Goal: Transaction & Acquisition: Purchase product/service

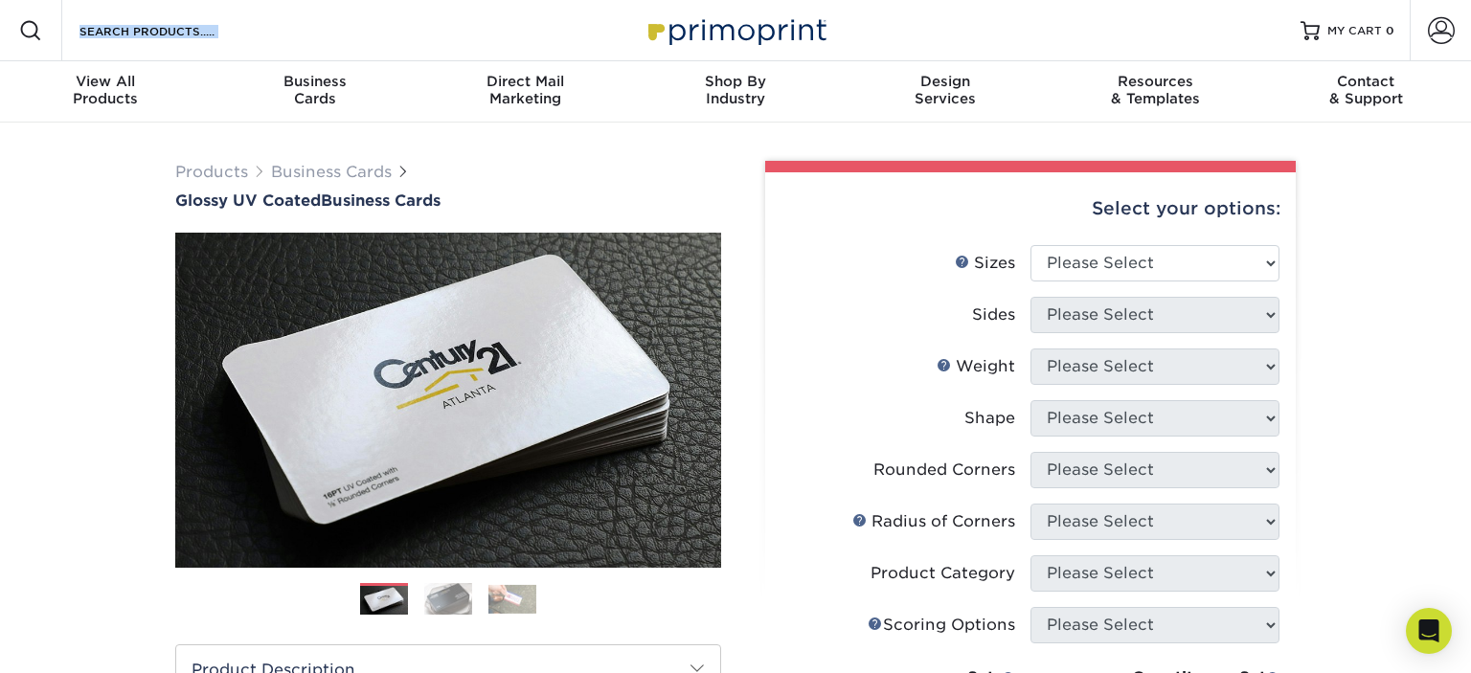
drag, startPoint x: 841, startPoint y: 27, endPoint x: 680, endPoint y: 31, distance: 160.9
click at [680, 31] on div "Resources Menu Search Products Account SIGN IN CREATE AN ACCOUNT forgot passwor…" at bounding box center [735, 30] width 1471 height 61
click at [1030, 245] on select "Please Select 1.5" x 3.5" - Mini 1.75" x 3.5" - Mini 2" x 2" - Square 2" x 3" -…" at bounding box center [1154, 263] width 249 height 36
select select "2.00x3.50"
click option "2" x 3.5" - Standard" at bounding box center [0, 0] width 0 height 0
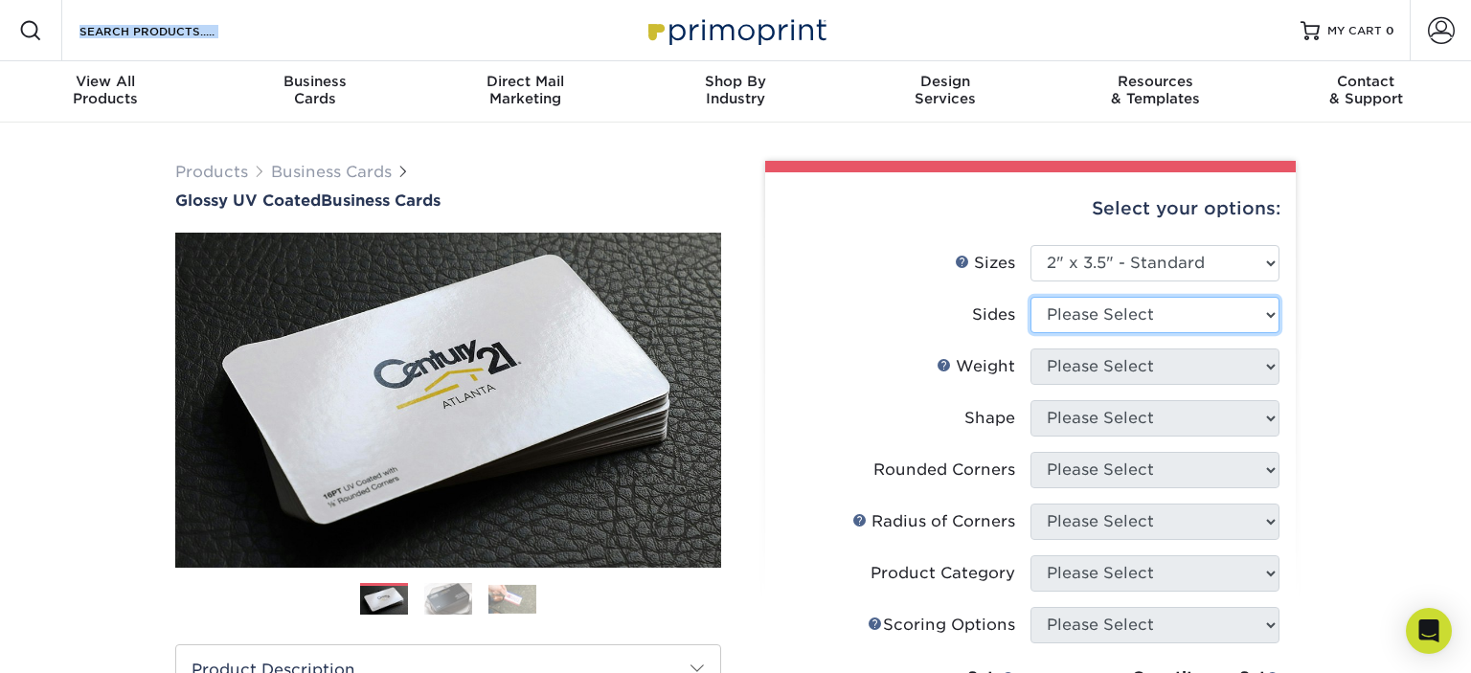
click at [1030, 297] on select "Please Select Print Both Sides Print Front Only" at bounding box center [1154, 315] width 249 height 36
select select "13abbda7-1d64-4f25-8bb2-c179b224825d"
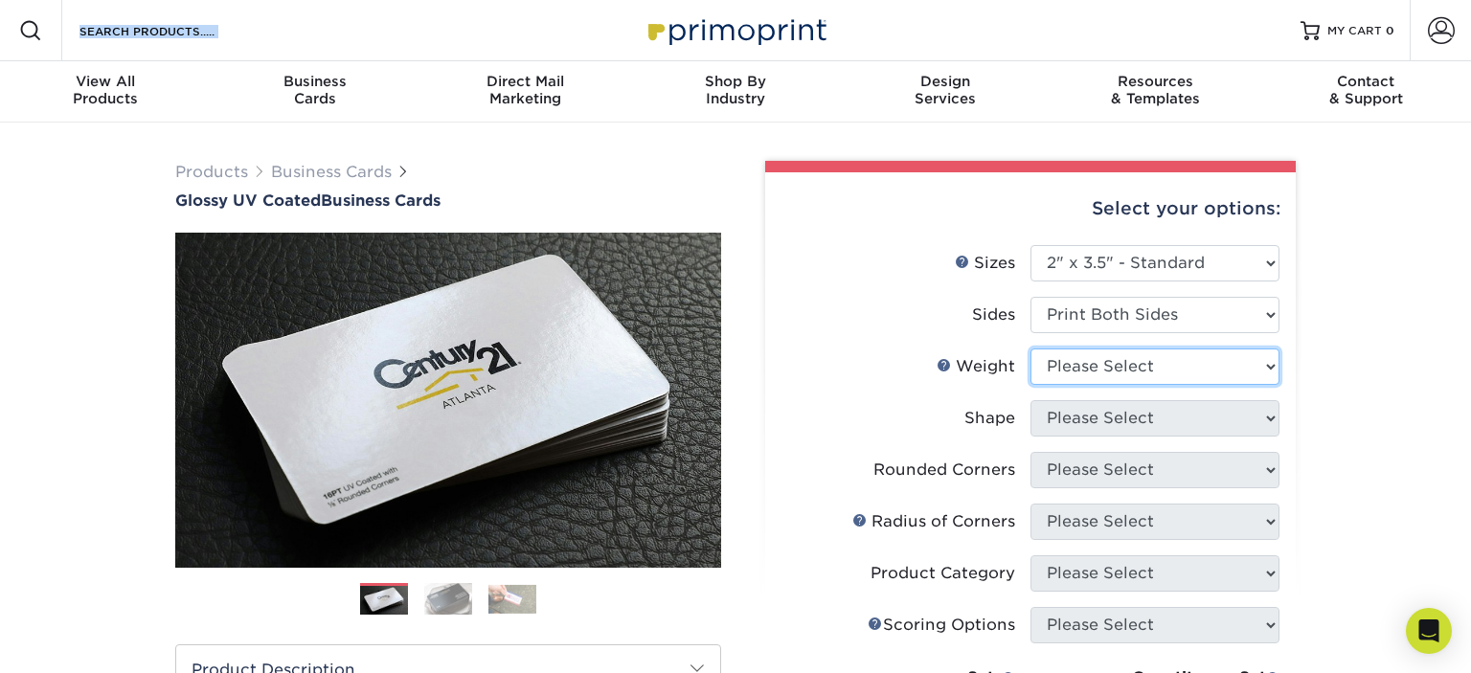
click at [1030, 348] on select "Please Select 16PT 14PT" at bounding box center [1154, 366] width 249 height 36
select select "16PT"
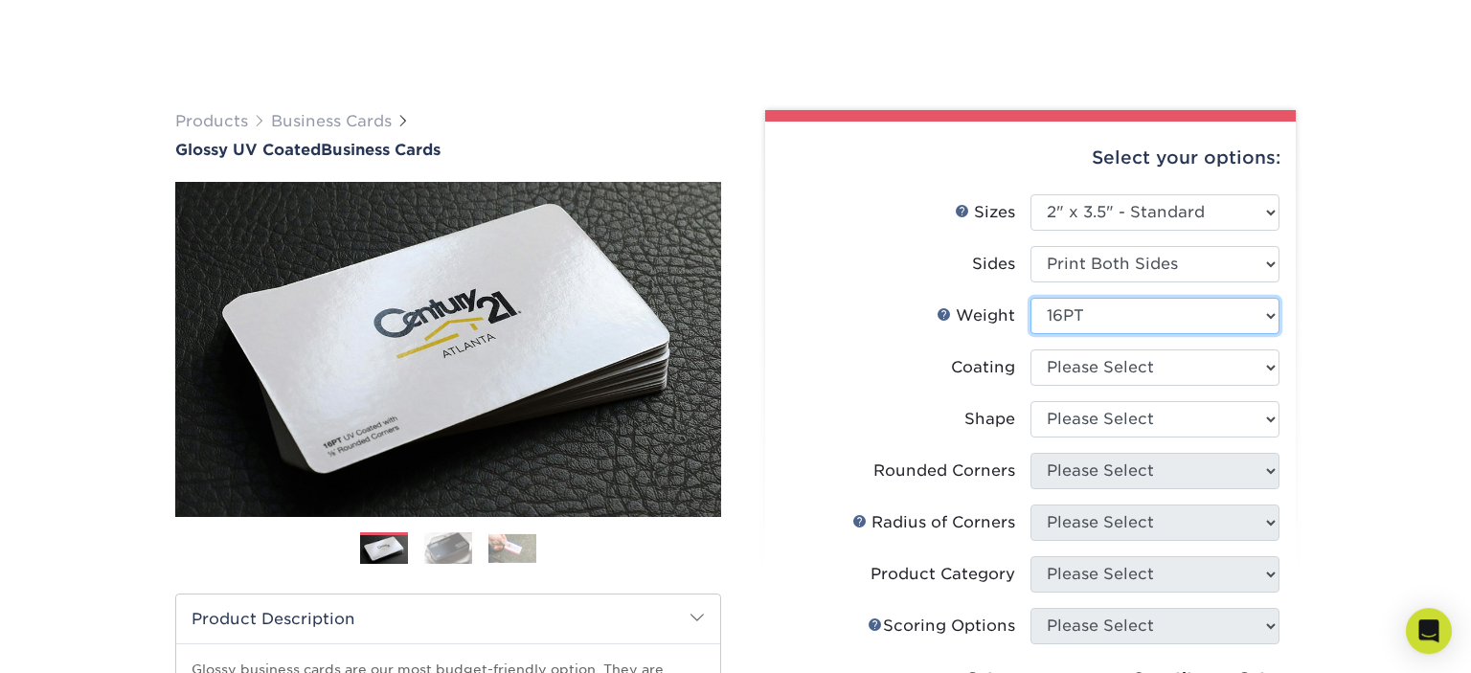
scroll to position [101, 0]
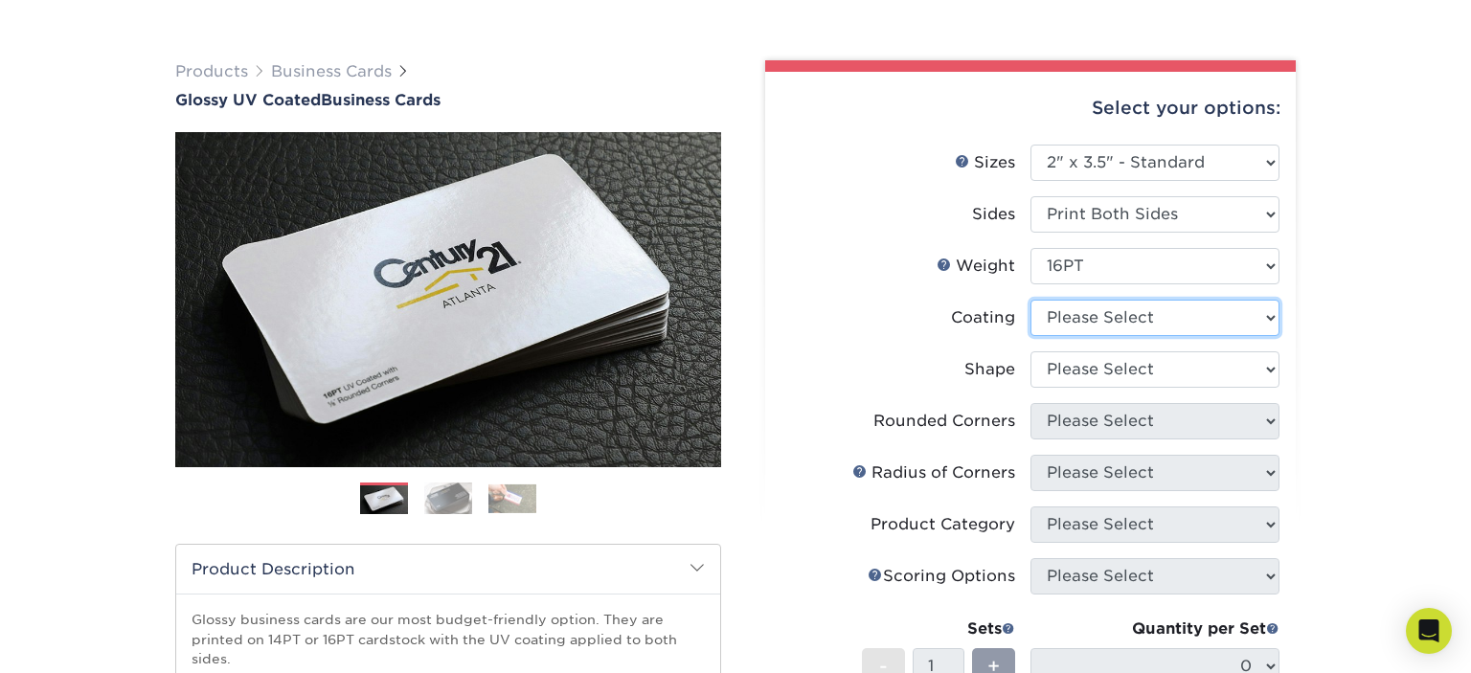
click at [1030, 300] on select at bounding box center [1154, 318] width 249 height 36
select select "ae367451-b2b8-45df-a344-0f05b6a12993"
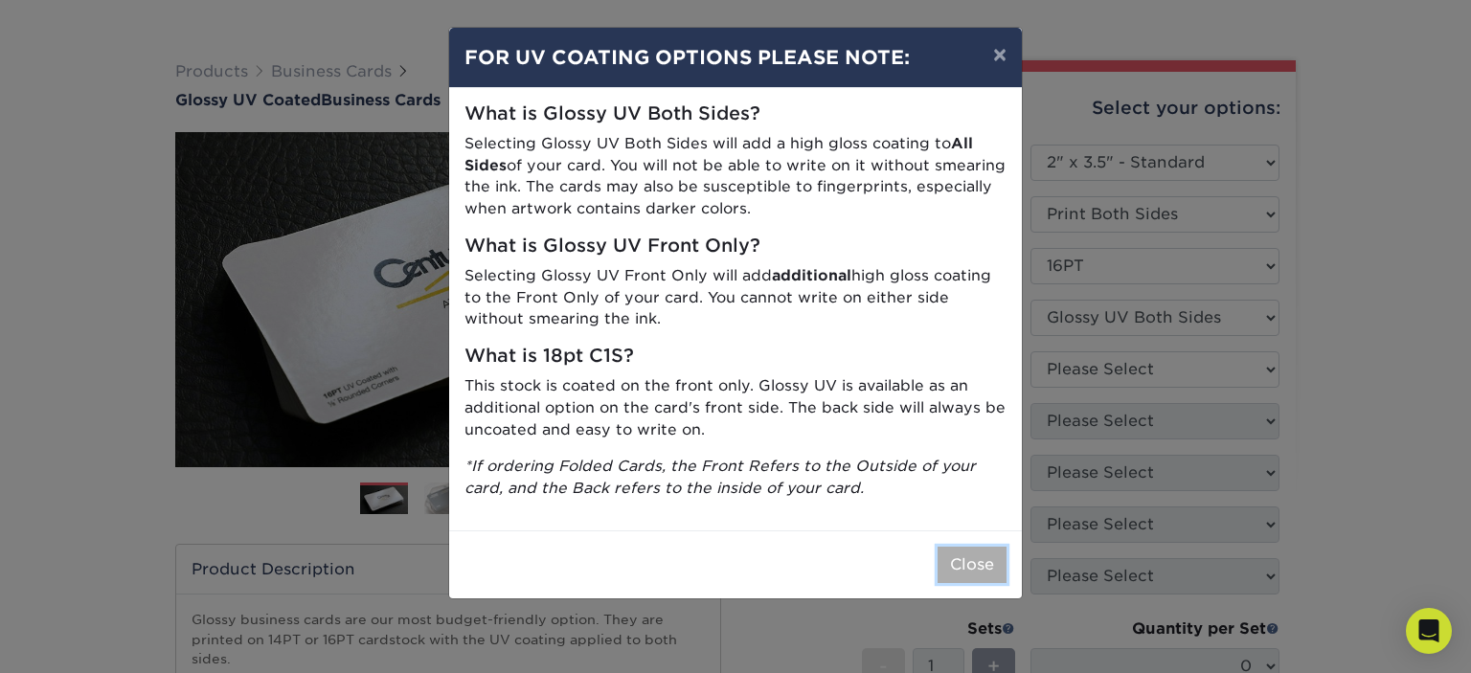
click at [982, 566] on button "Close" at bounding box center [971, 565] width 69 height 36
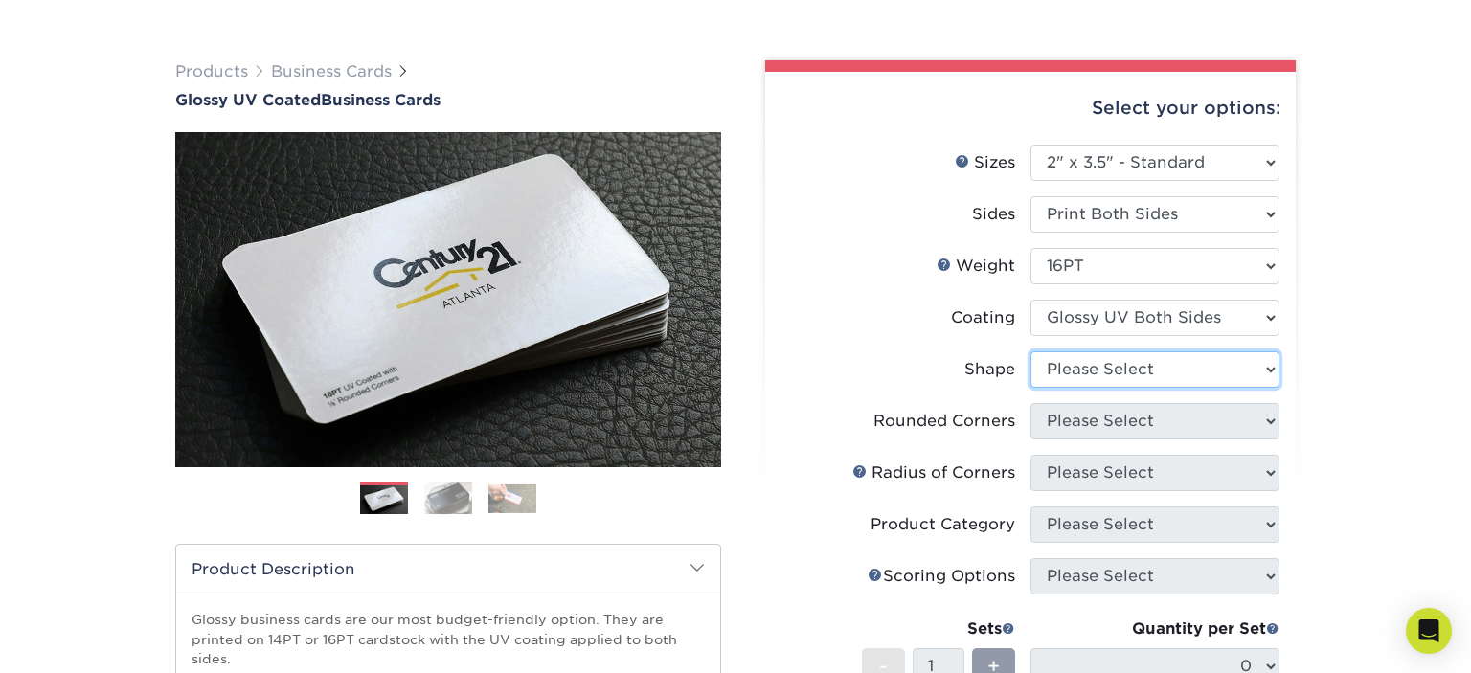
click at [1030, 351] on select "Please Select Standard Oval" at bounding box center [1154, 369] width 249 height 36
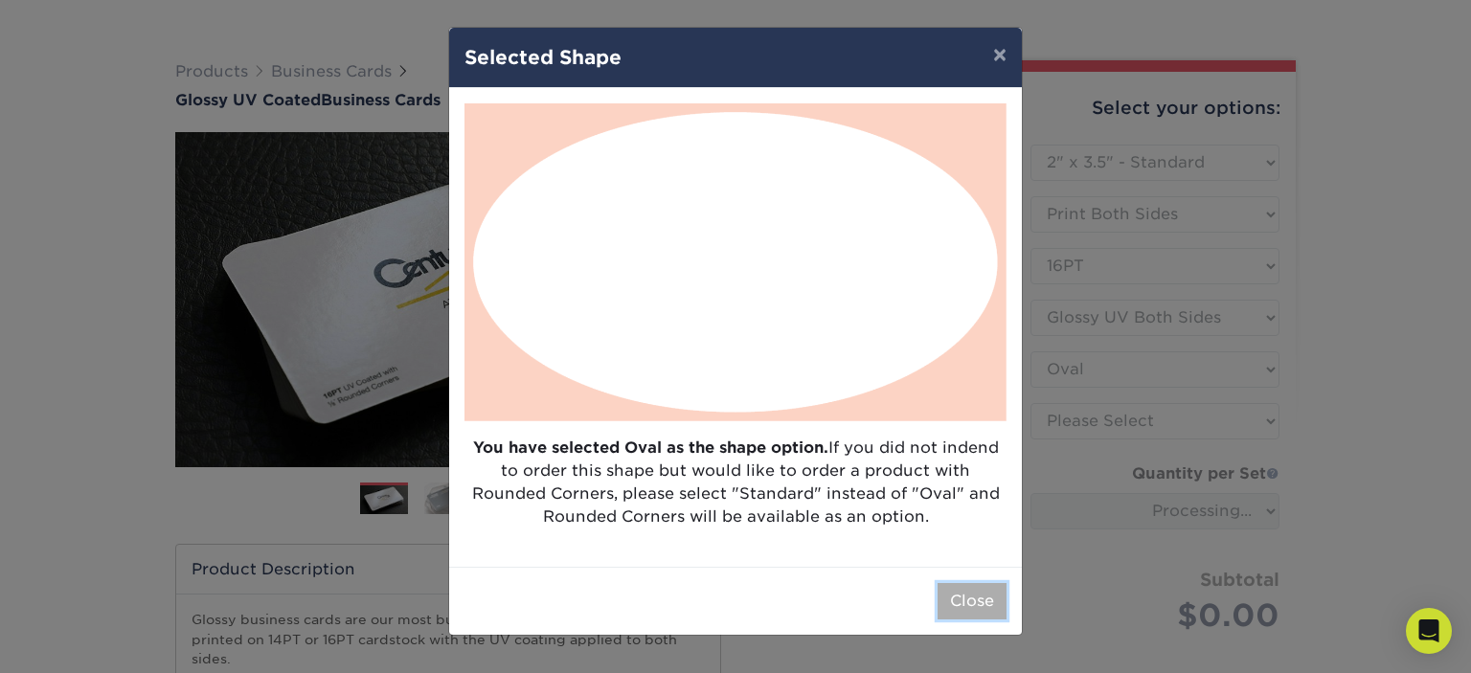
click at [963, 596] on button "Close" at bounding box center [971, 601] width 69 height 36
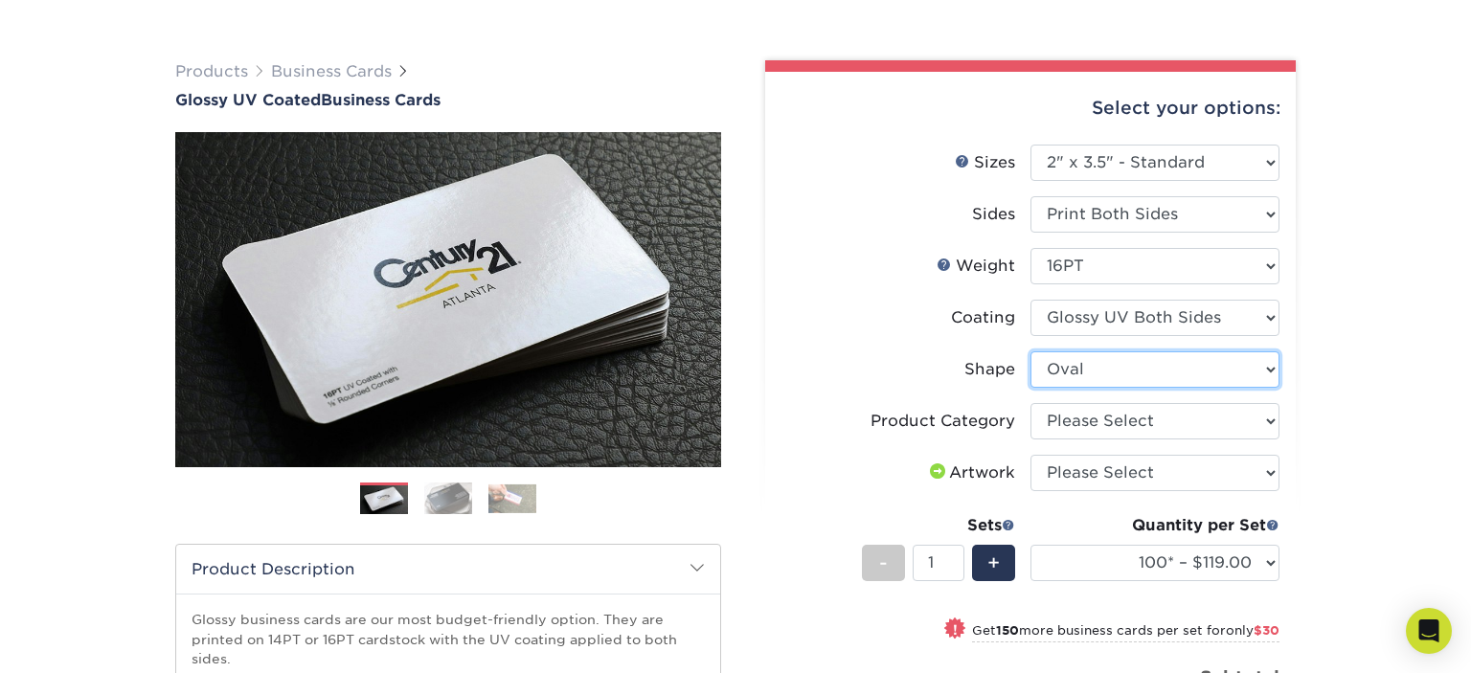
click at [1030, 351] on select "Please Select Standard Oval" at bounding box center [1154, 369] width 249 height 36
select select "standard"
select select
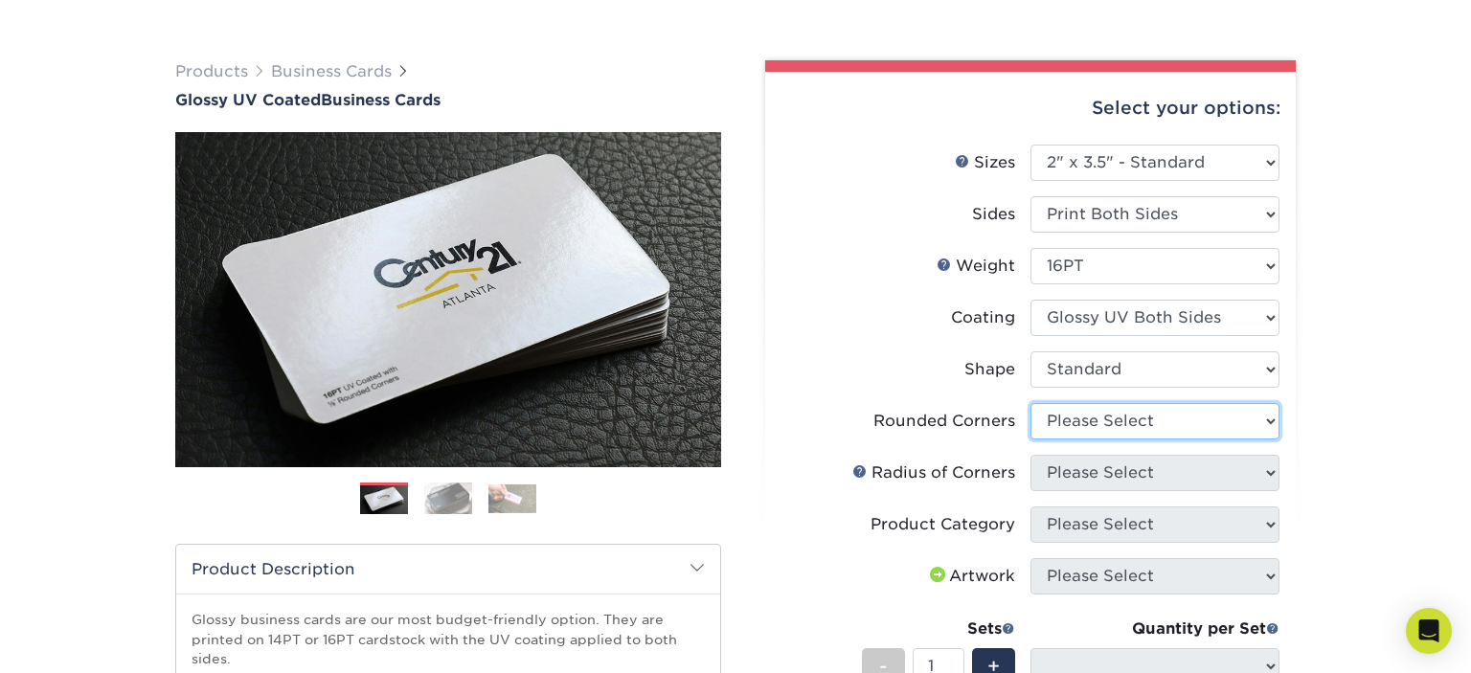
click at [1030, 403] on select "Please Select Yes - Round 2 Corners Yes - Round 4 Corners No" at bounding box center [1154, 421] width 249 height 36
select select "7672df9e-0e0a-464d-8e1f-920c575e4da3"
click option "Yes - Round 4 Corners" at bounding box center [0, 0] width 0 height 0
select select "-1"
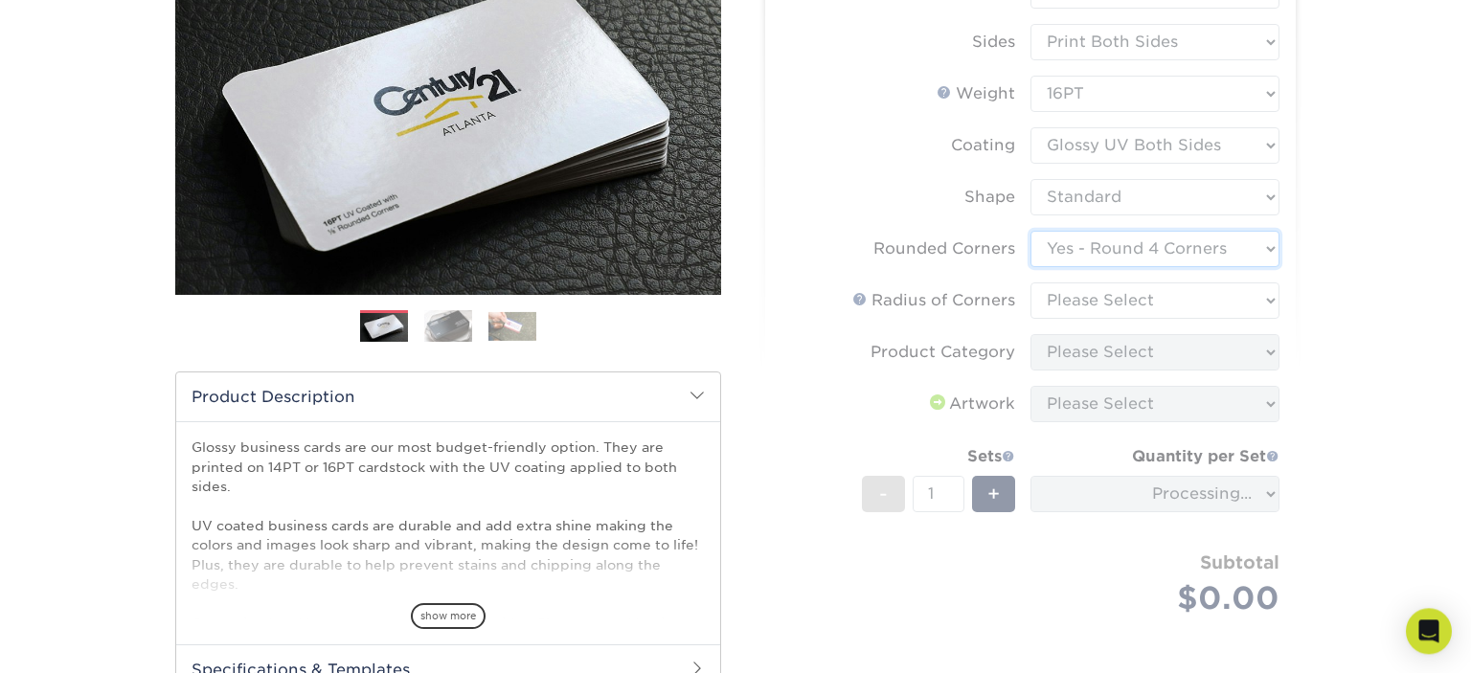
scroll to position [303, 0]
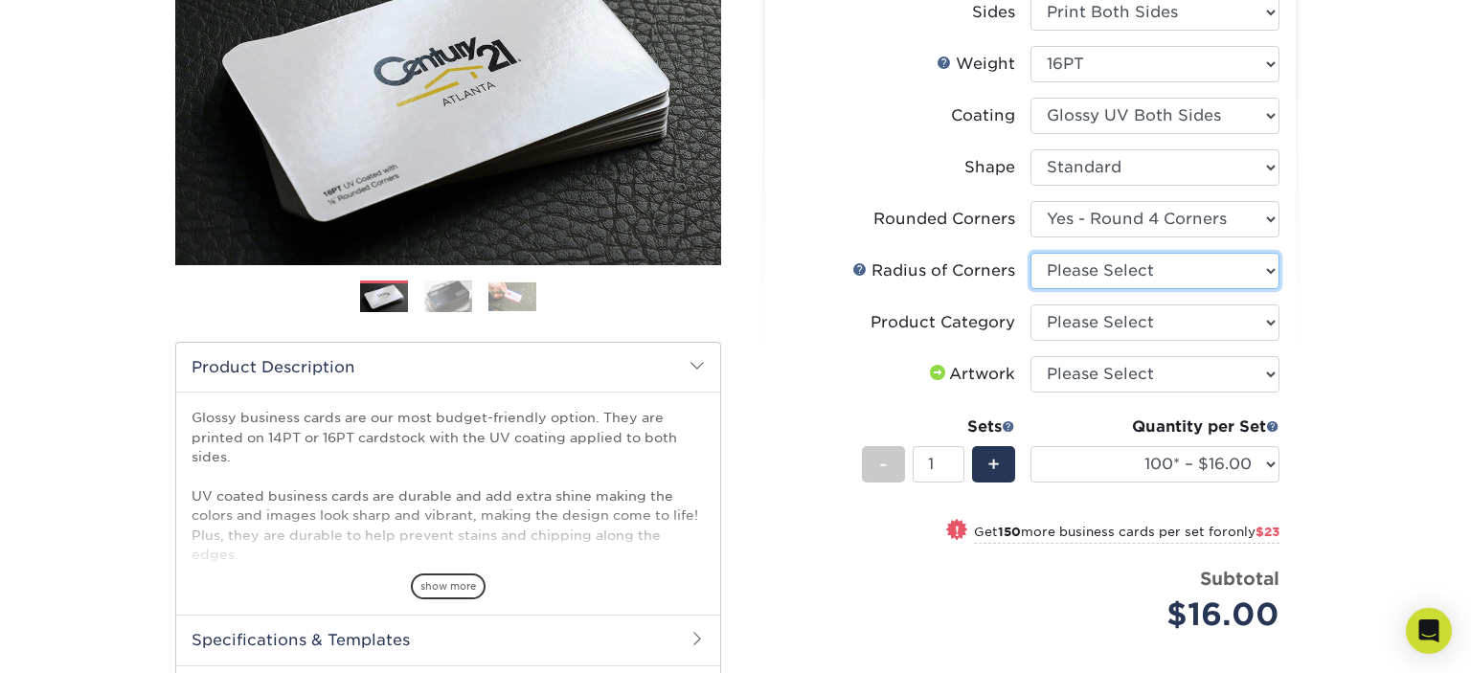
click at [1030, 253] on select "Please Select Rounded 1/8" Rounded 1/4"" at bounding box center [1154, 271] width 249 height 36
click at [858, 266] on link at bounding box center [859, 268] width 15 height 15
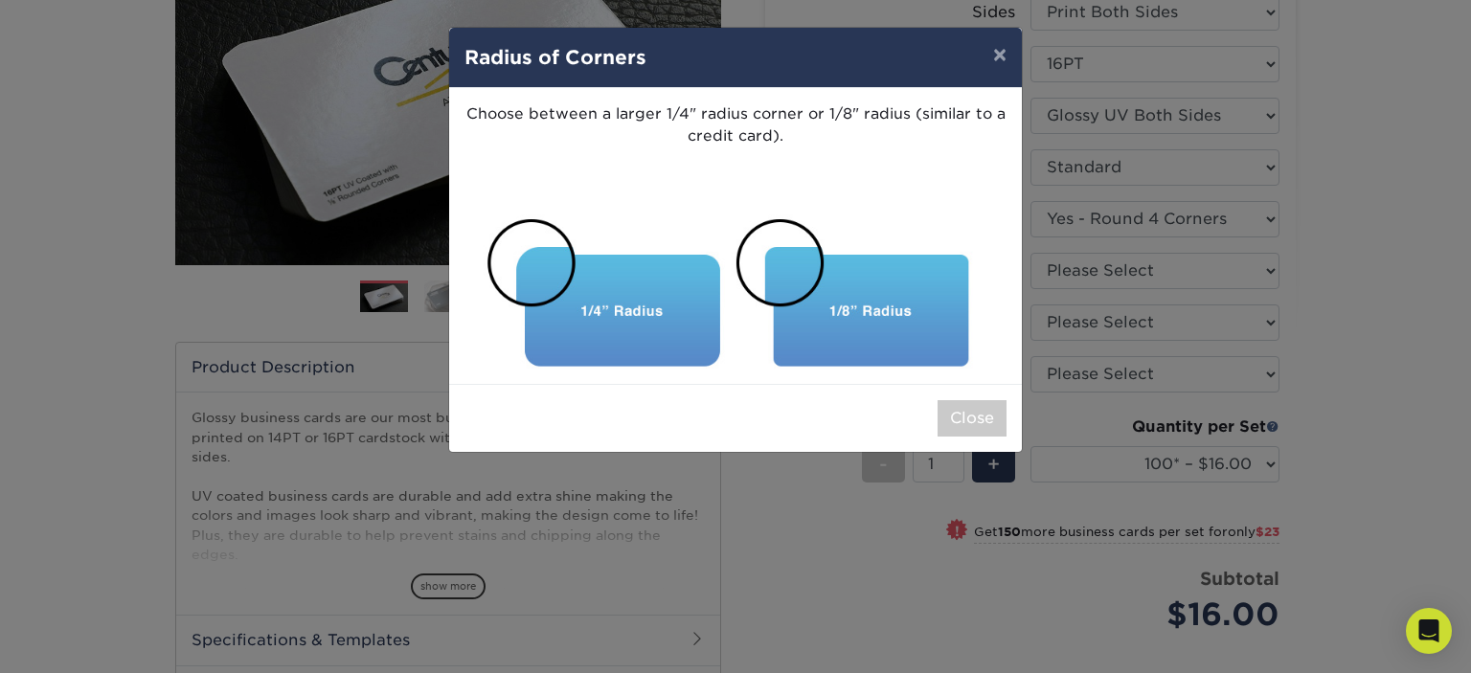
click at [1396, 274] on div "× Radius of Corners Choose between a larger 1/4" radius corner or 1/8" radius (…" at bounding box center [735, 336] width 1471 height 673
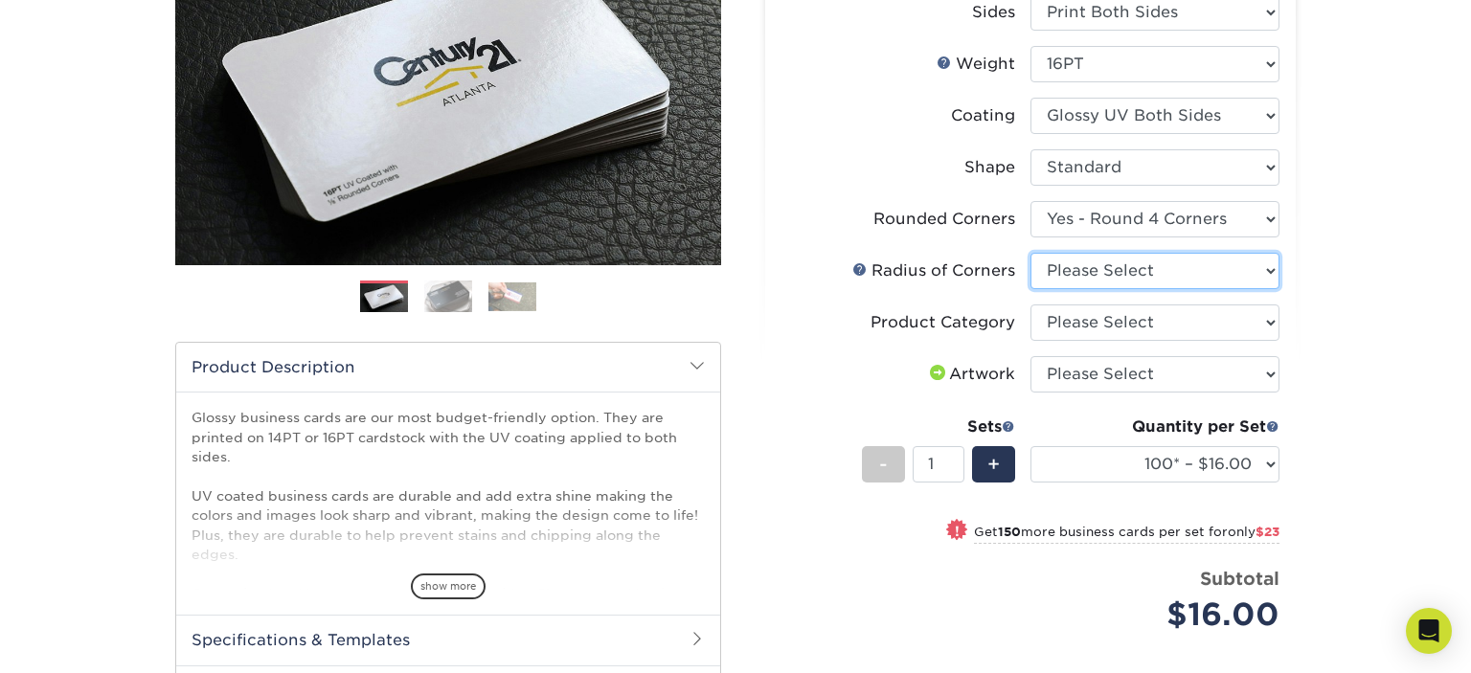
click at [1030, 253] on select "Please Select Rounded 1/8" Rounded 1/4"" at bounding box center [1154, 271] width 249 height 36
select select "589680c7-ee9a-431b-9d12-d7aeb1386a97"
click option "Rounded 1/8"" at bounding box center [0, 0] width 0 height 0
click at [1030, 304] on select "Please Select Business Cards" at bounding box center [1154, 322] width 249 height 36
select select "3b5148f1-0588-4f88-a218-97bcfdce65c1"
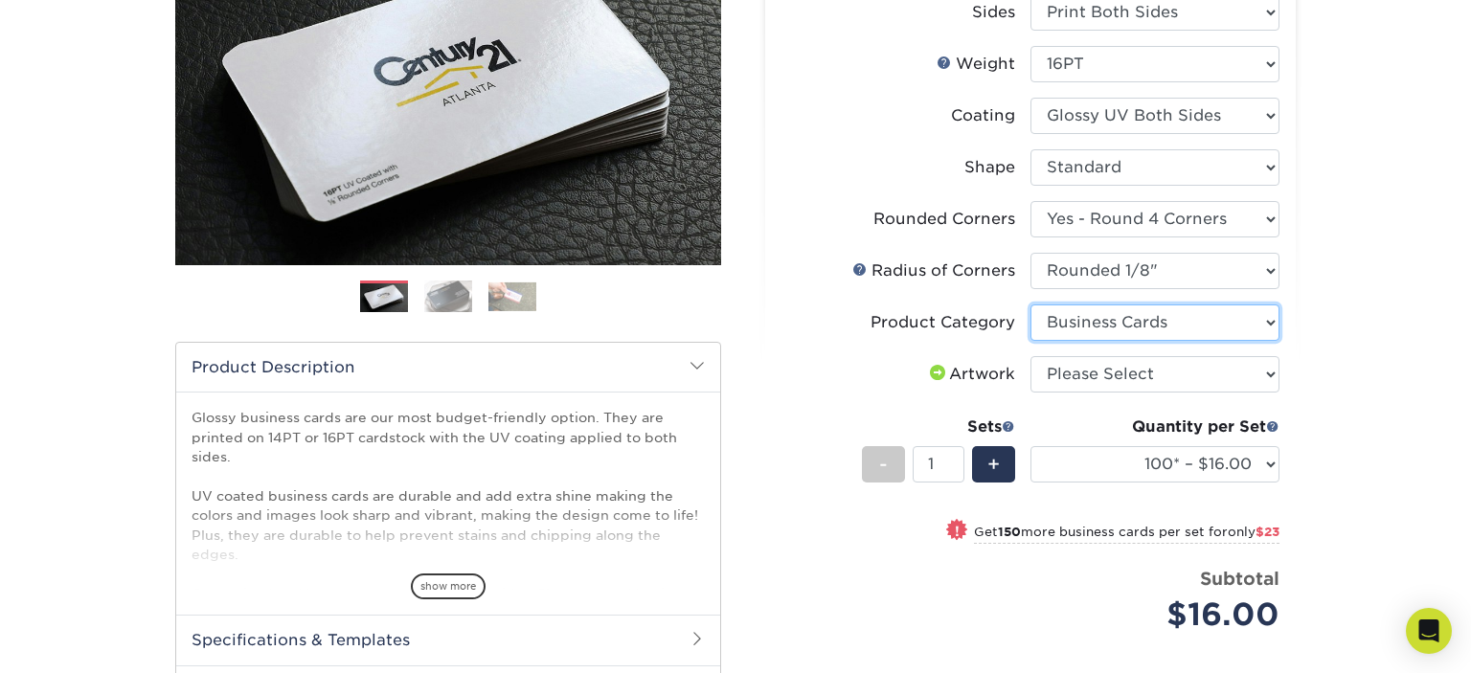
click option "Business Cards" at bounding box center [0, 0] width 0 height 0
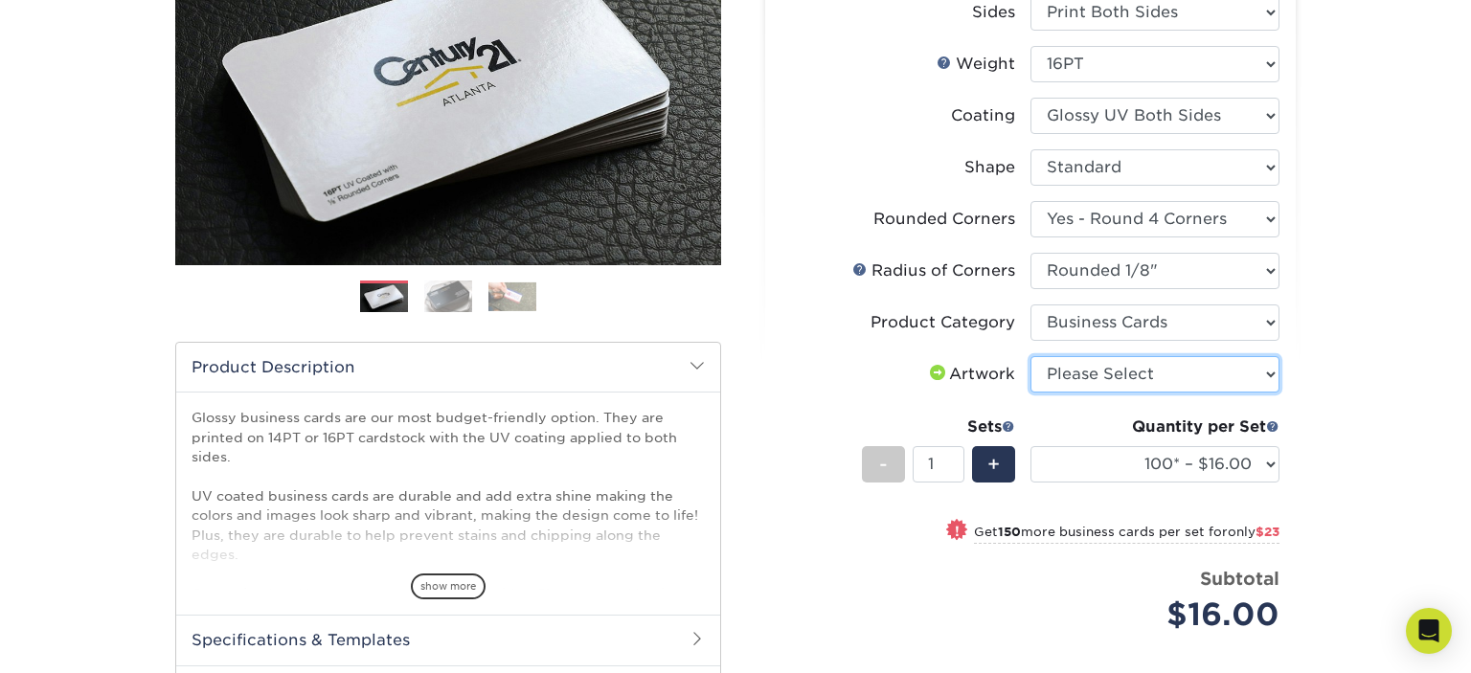
click at [1030, 356] on select "Please Select I will upload files I need a design - $100" at bounding box center [1154, 374] width 249 height 36
select select "upload"
click option "I will upload files" at bounding box center [0, 0] width 0 height 0
click at [993, 453] on span "+" at bounding box center [993, 464] width 12 height 29
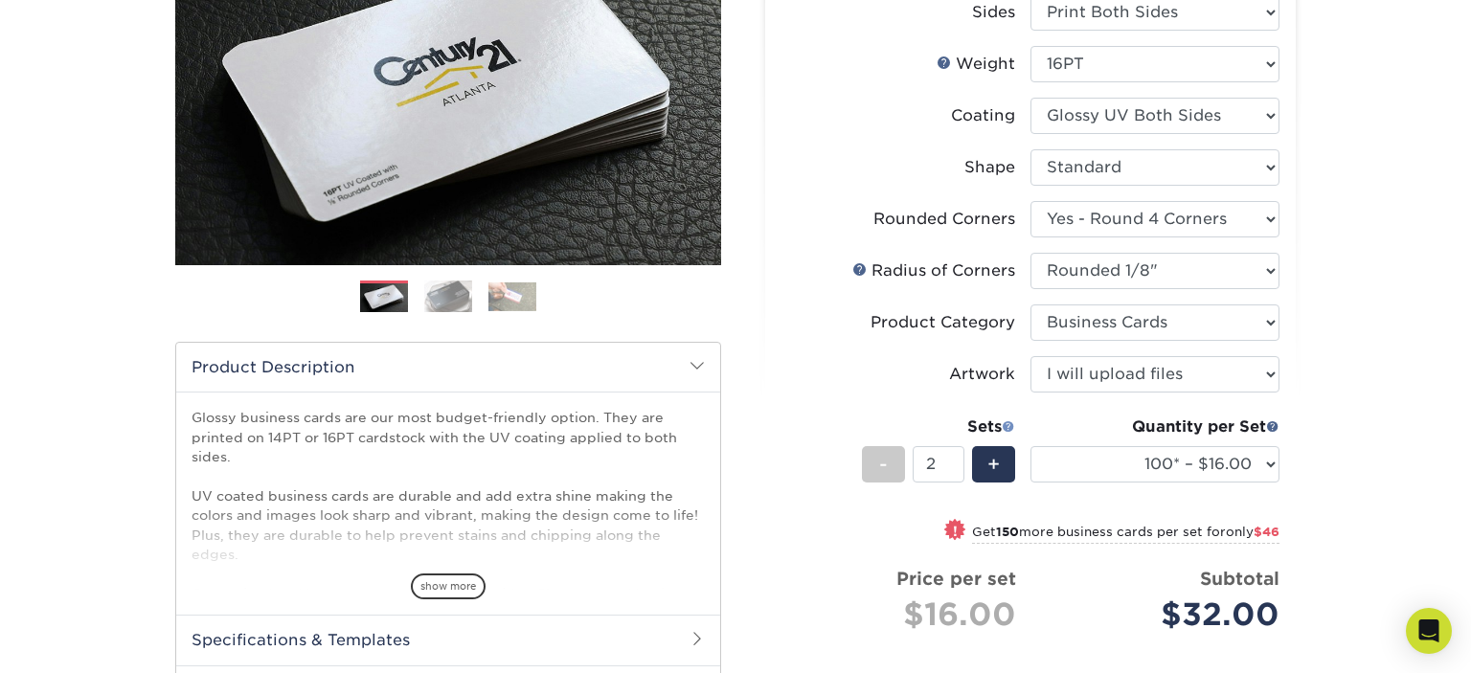
click at [1006, 425] on span at bounding box center [1007, 425] width 13 height 13
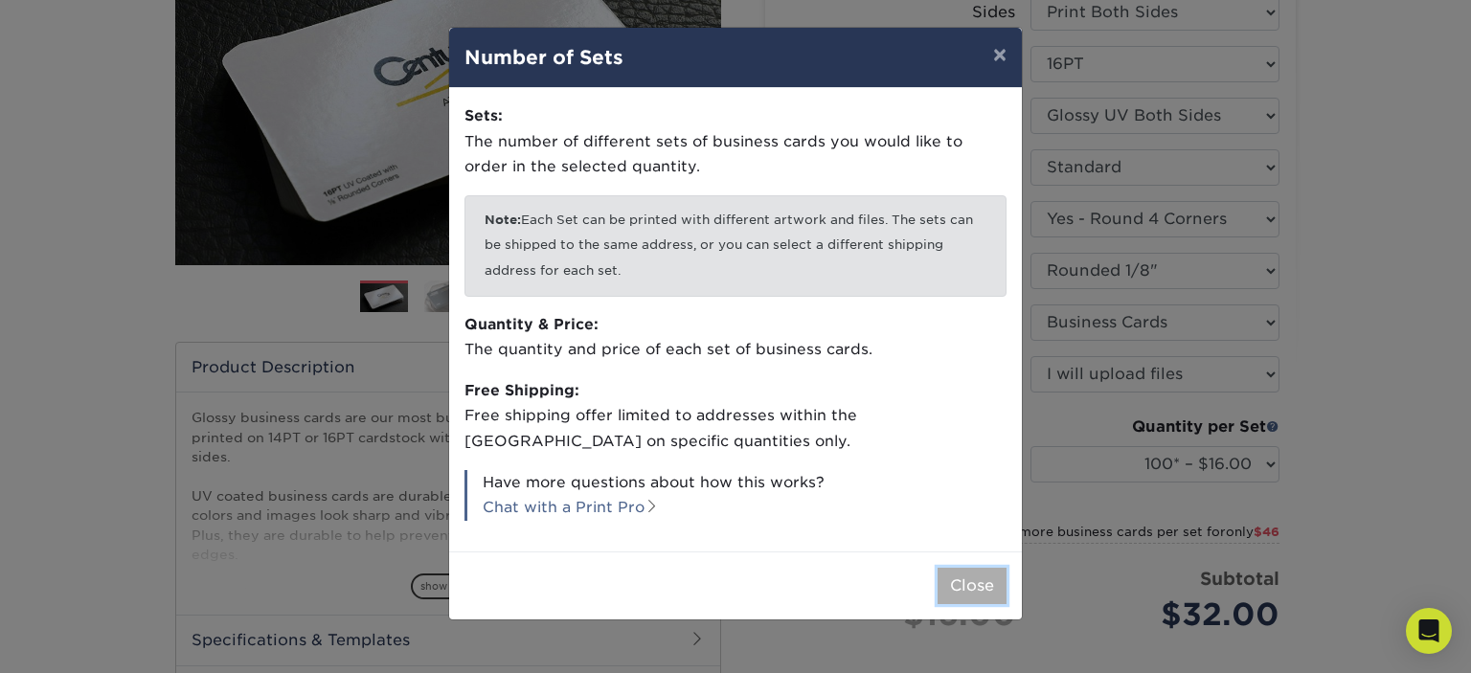
click at [981, 579] on button "Close" at bounding box center [971, 586] width 69 height 36
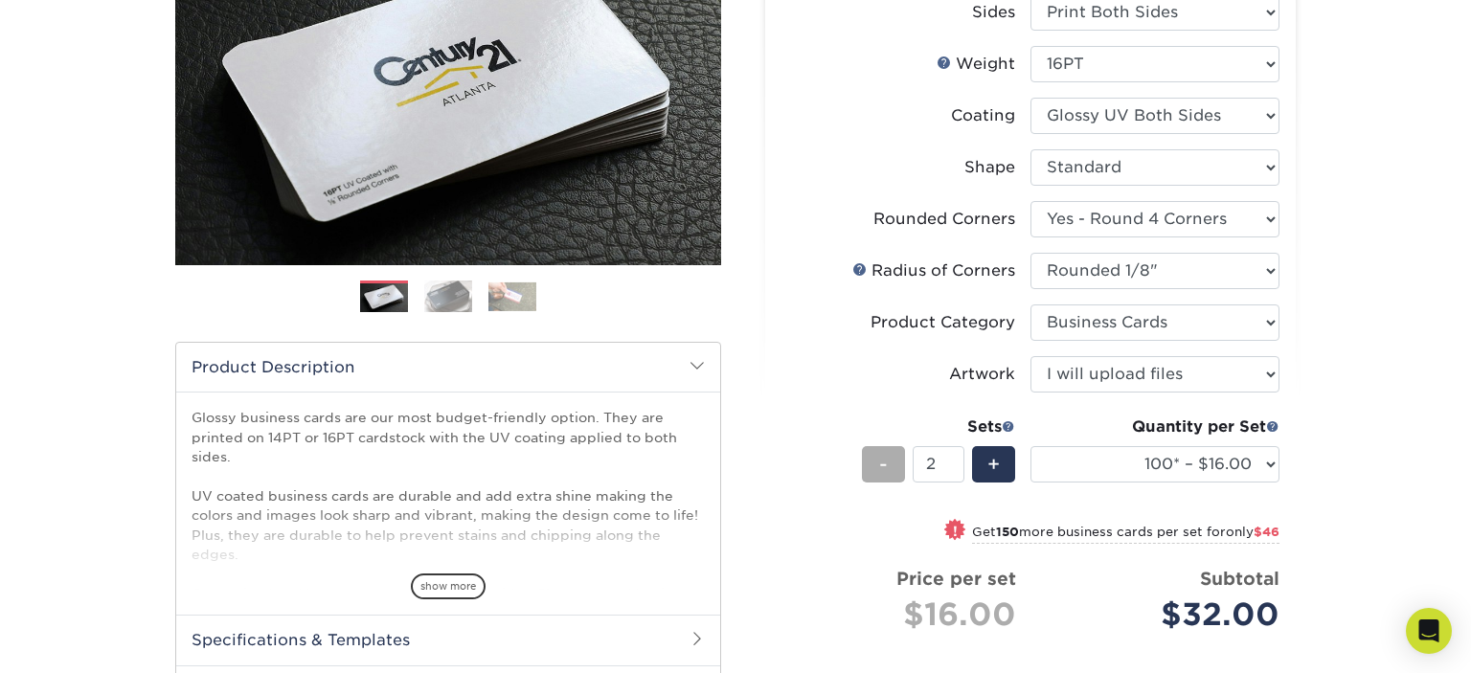
click at [872, 468] on div "-" at bounding box center [883, 464] width 43 height 36
type input "1"
click at [1030, 446] on select "100* – $16.00 250* – $39.00 500 – $77.00 1000 – $94.00 2500 – $173.00 5000 – $2…" at bounding box center [1154, 464] width 249 height 36
select select "1000 – $94.00"
click option "1000 – $94.00" at bounding box center [0, 0] width 0 height 0
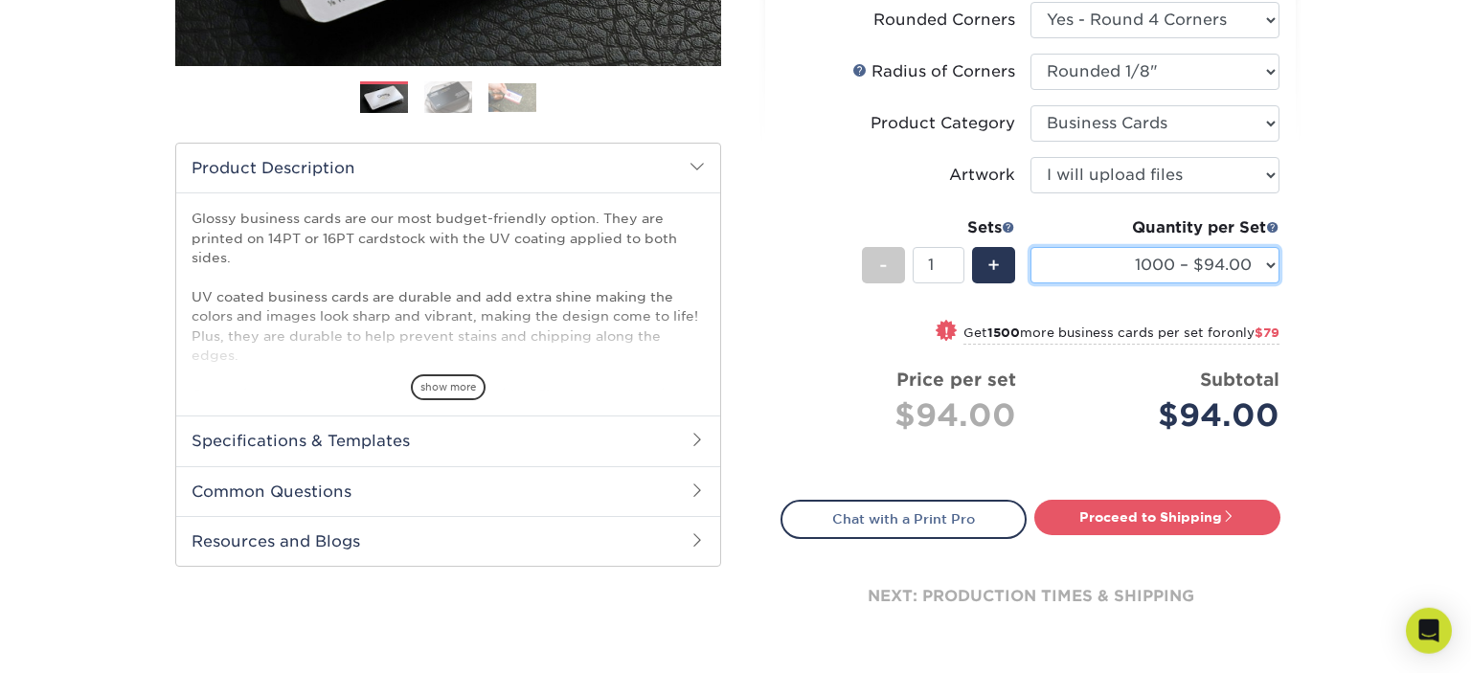
scroll to position [506, 0]
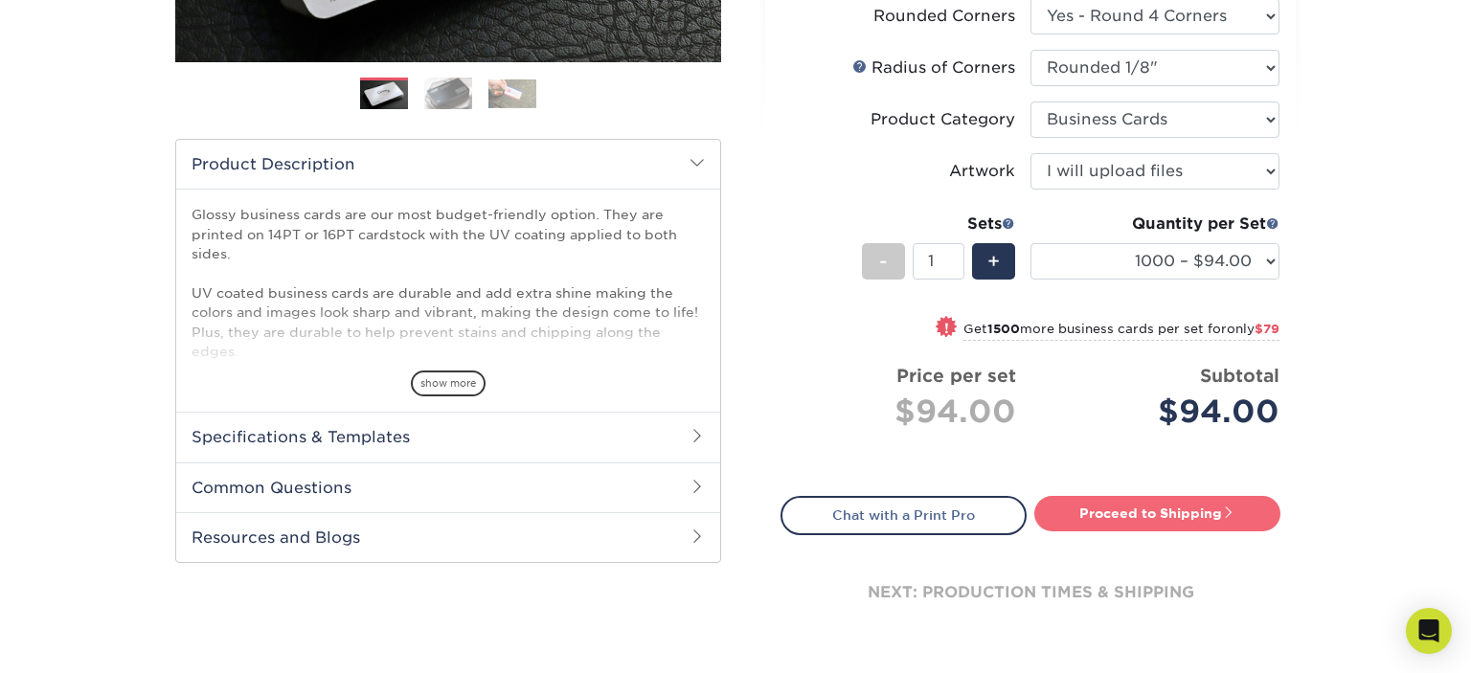
click at [1213, 507] on link "Proceed to Shipping" at bounding box center [1157, 513] width 246 height 34
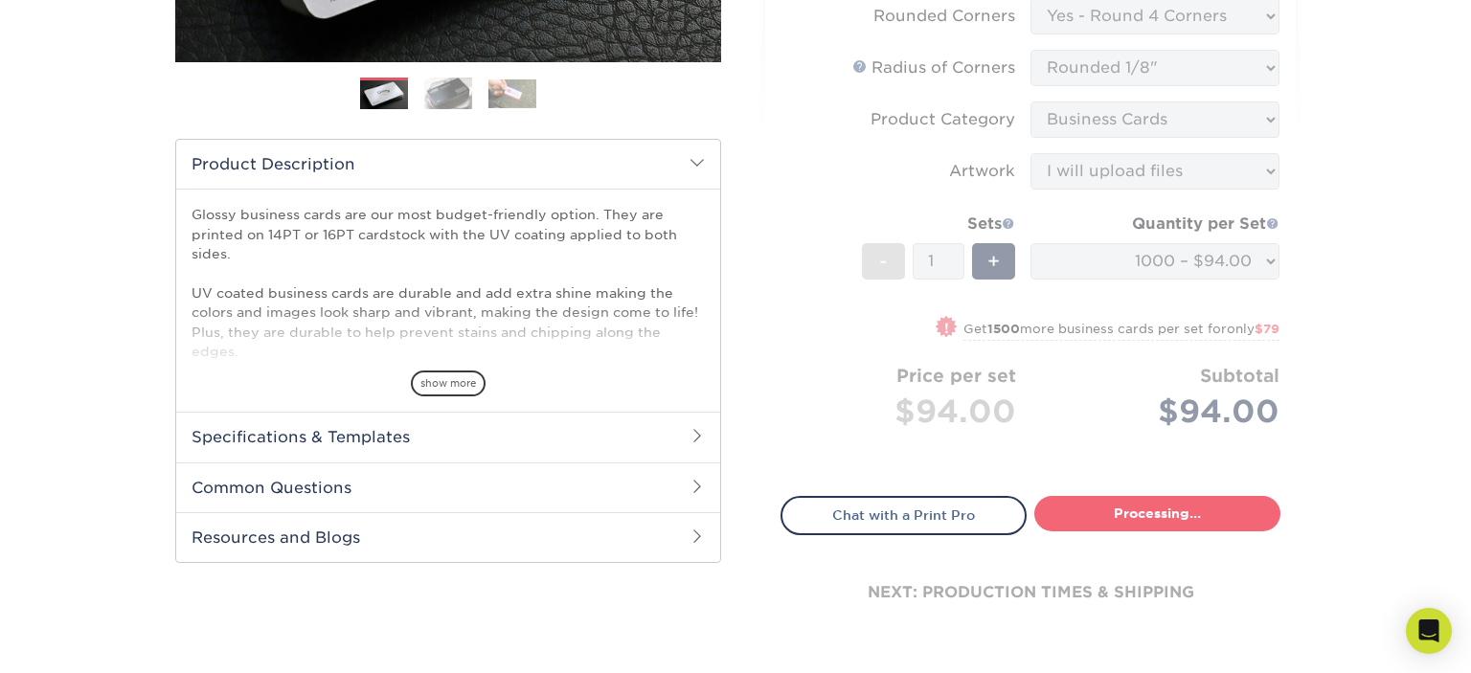
type input "Set 1"
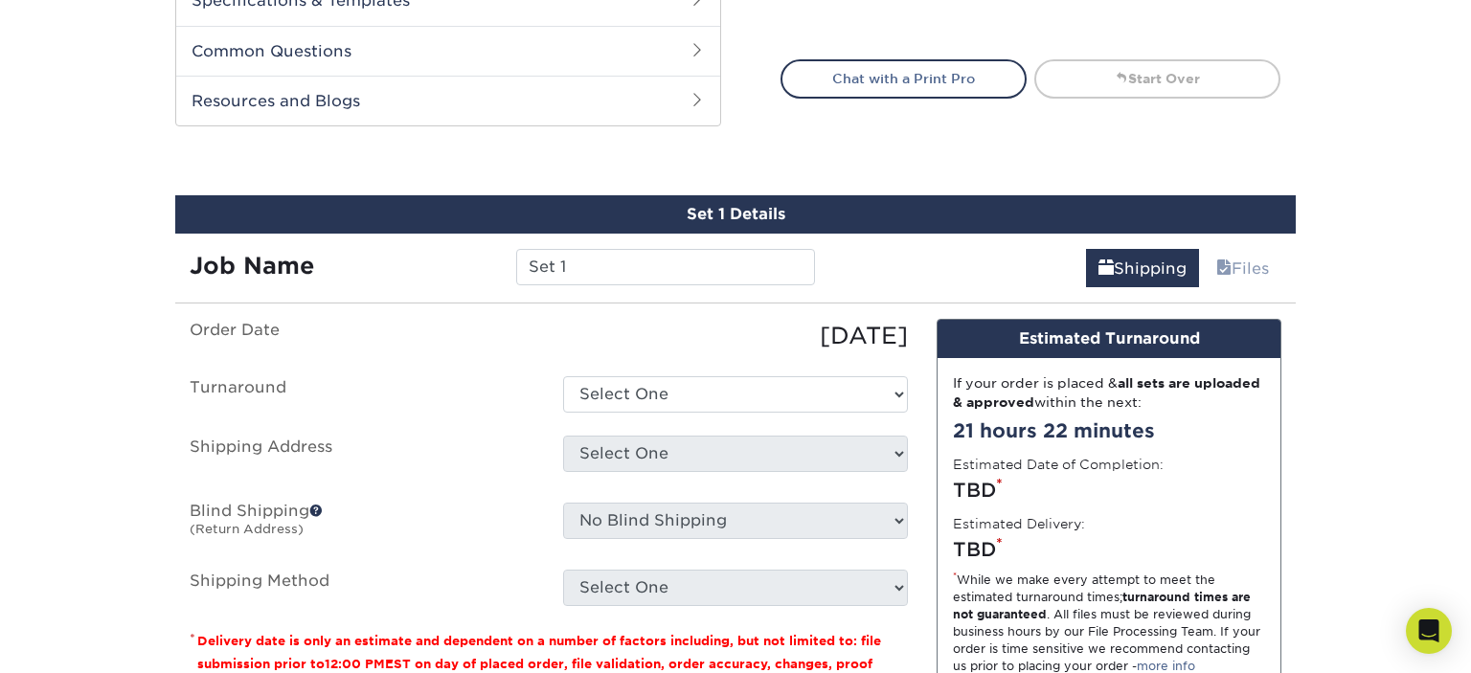
scroll to position [1051, 0]
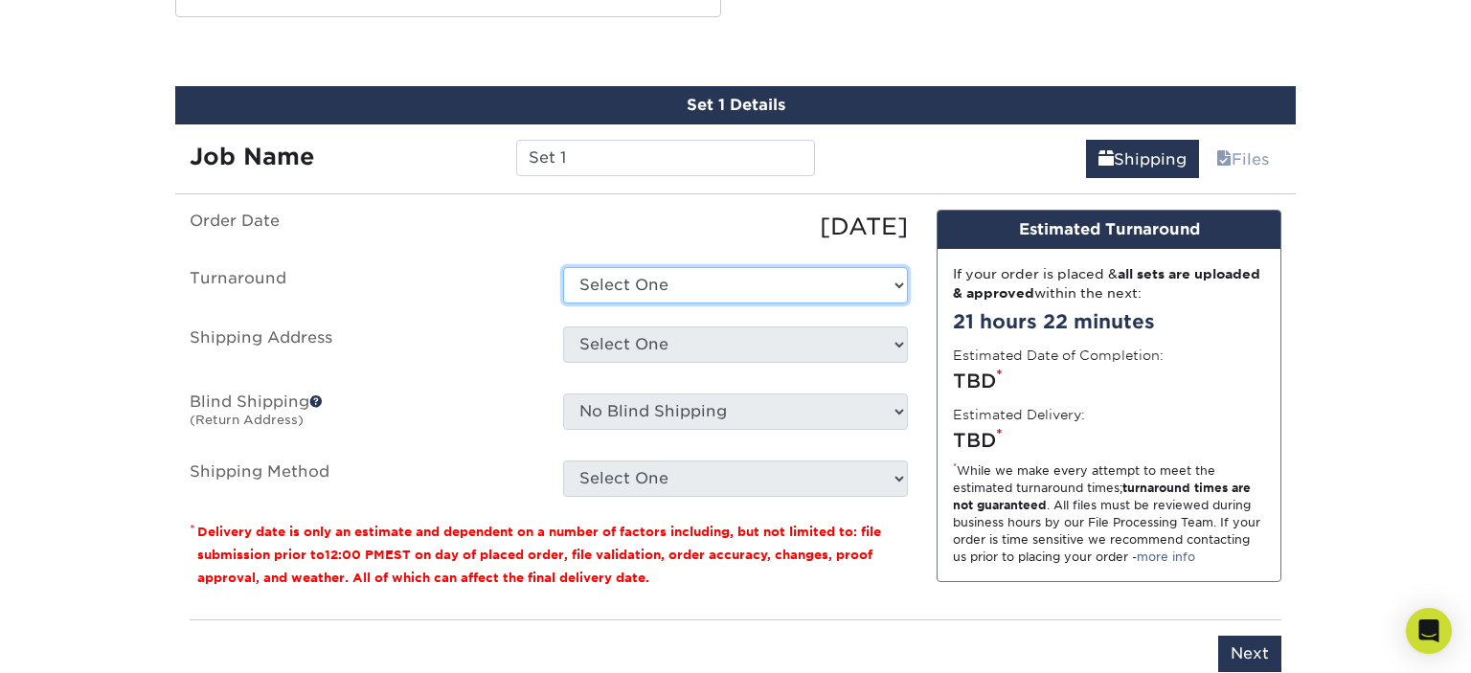
click at [563, 267] on select "Select One 2-4 Business Days 2 Day Next Business Day" at bounding box center [735, 285] width 345 height 36
select select "1b2a7d37-33a8-4094-bd0c-bff7485e1fe1"
click option "2-4 Business Days" at bounding box center [0, 0] width 0 height 0
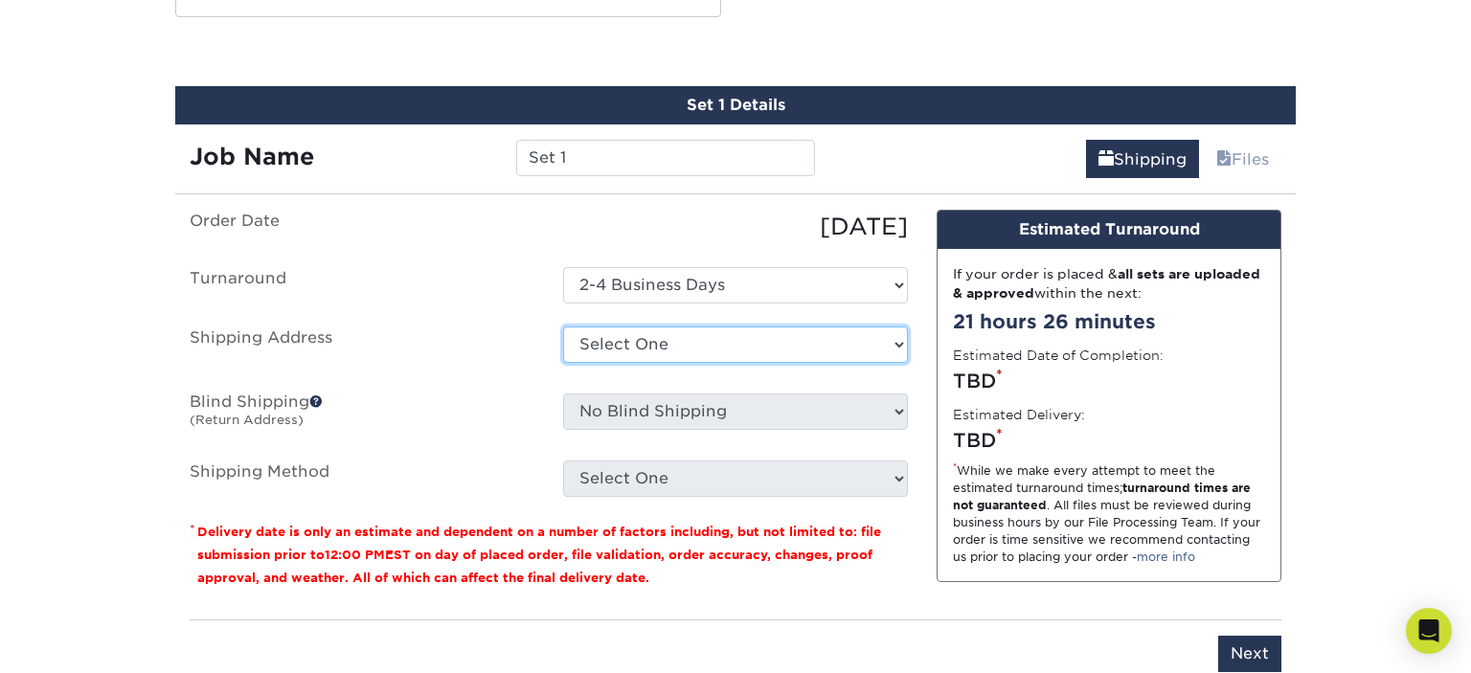
click at [563, 326] on select "Select One + Add New Address - Login" at bounding box center [735, 344] width 345 height 36
click option "+ Add New Address" at bounding box center [0, 0] width 0 height 0
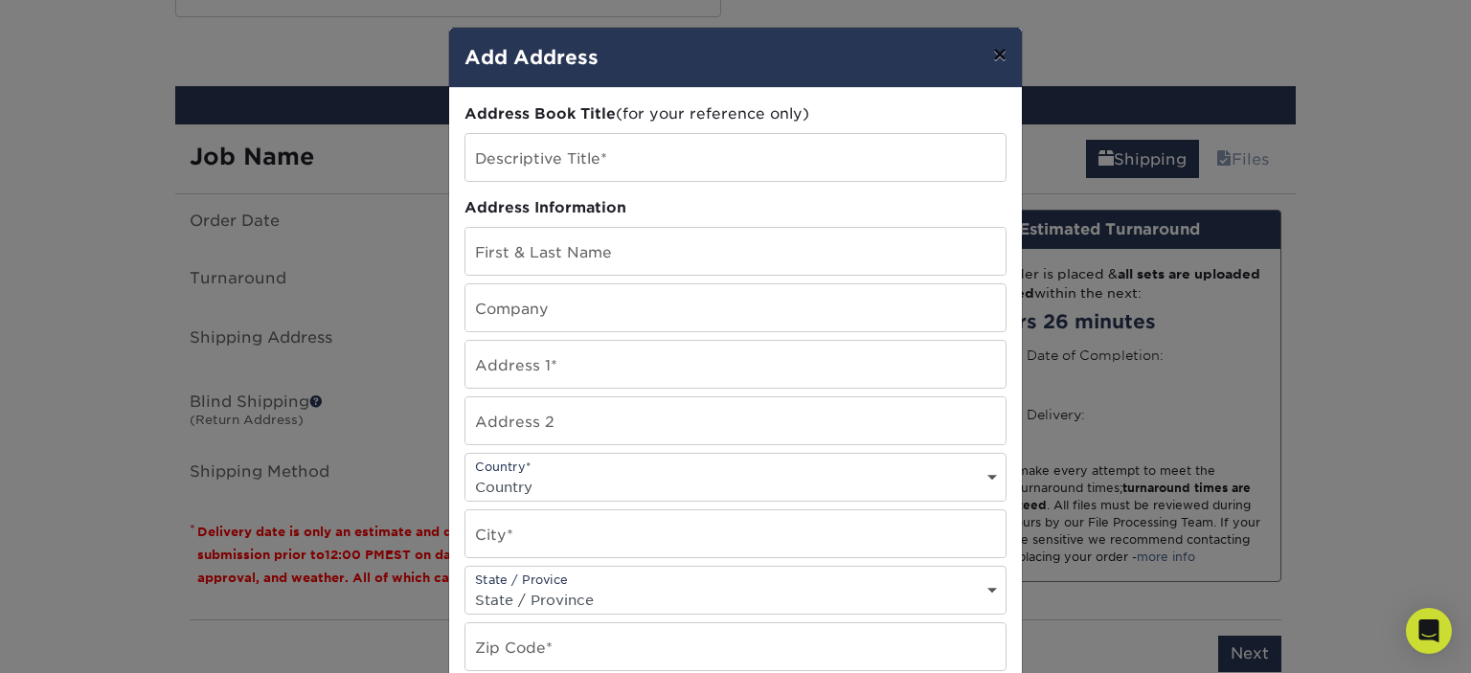
click at [998, 56] on button "×" at bounding box center [1000, 55] width 44 height 54
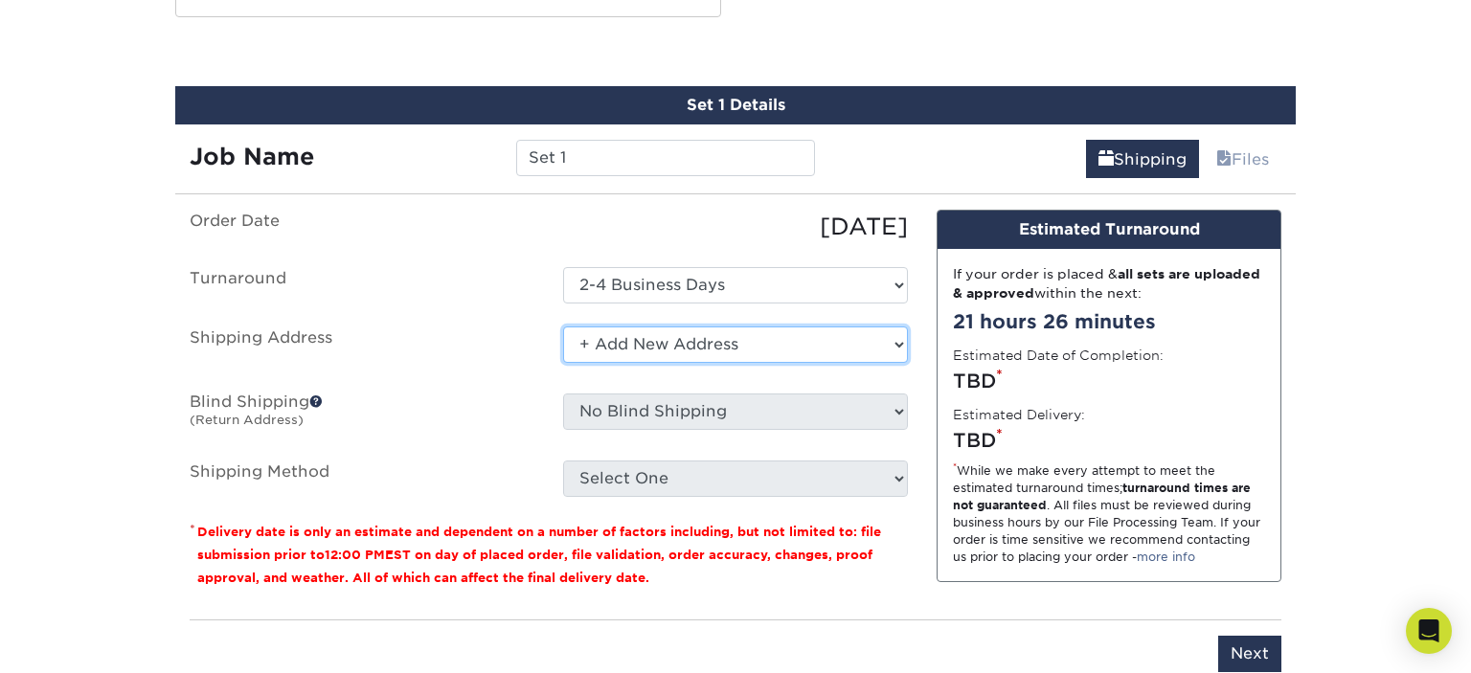
click at [726, 344] on select "Select One + Add New Address - Login" at bounding box center [735, 344] width 345 height 36
click option "+ Add New Address" at bounding box center [0, 0] width 0 height 0
click at [563, 326] on select "Select One + Add New Address - Login" at bounding box center [735, 344] width 345 height 36
click option "+ Add New Address" at bounding box center [0, 0] width 0 height 0
click at [496, 370] on ul "Order Date [DATE] [GEOGRAPHIC_DATA] Select One 2-4 Business Days 2 Day Next Bus…" at bounding box center [549, 353] width 718 height 287
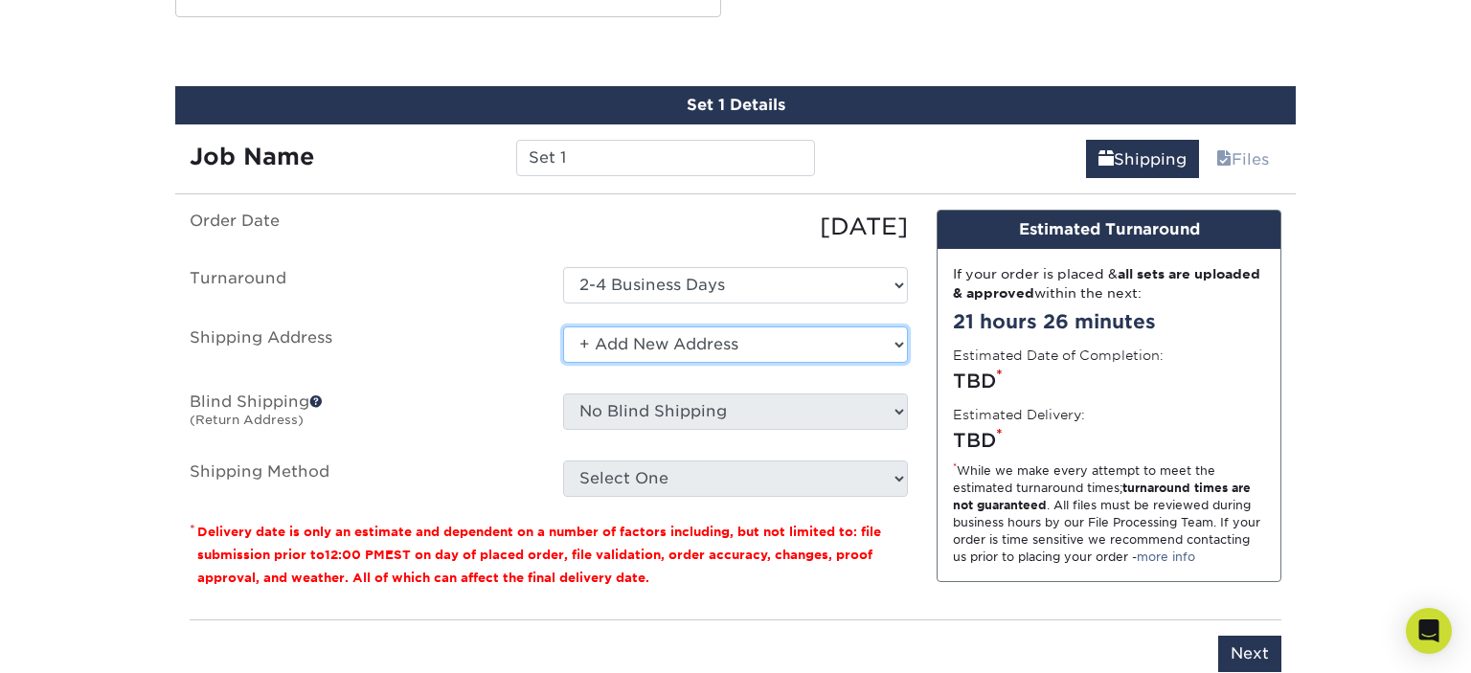
click at [563, 326] on select "Select One + Add New Address - Login" at bounding box center [735, 344] width 345 height 36
click option "- Login" at bounding box center [0, 0] width 0 height 0
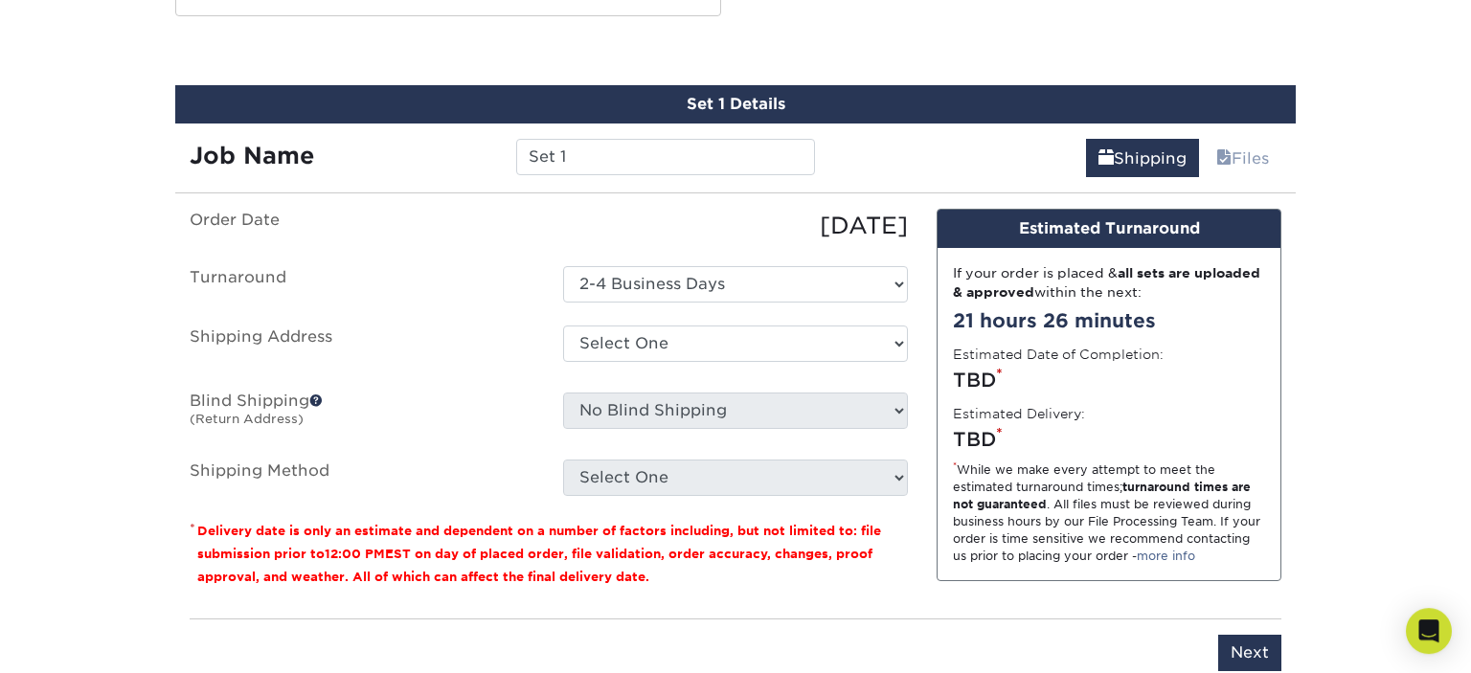
scroll to position [1112, 0]
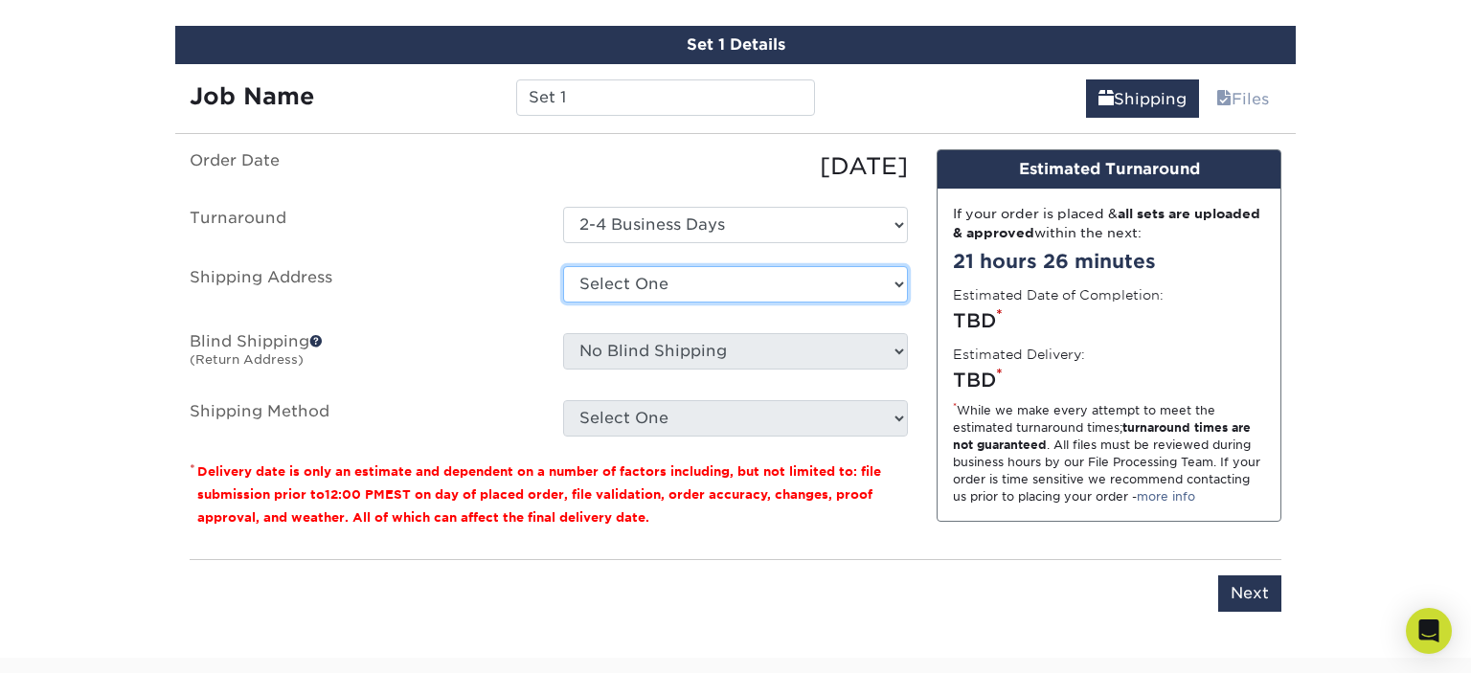
click at [563, 266] on select "Select One + Add New Address - Login" at bounding box center [735, 284] width 345 height 36
select select "newaddress"
click option "+ Add New Address" at bounding box center [0, 0] width 0 height 0
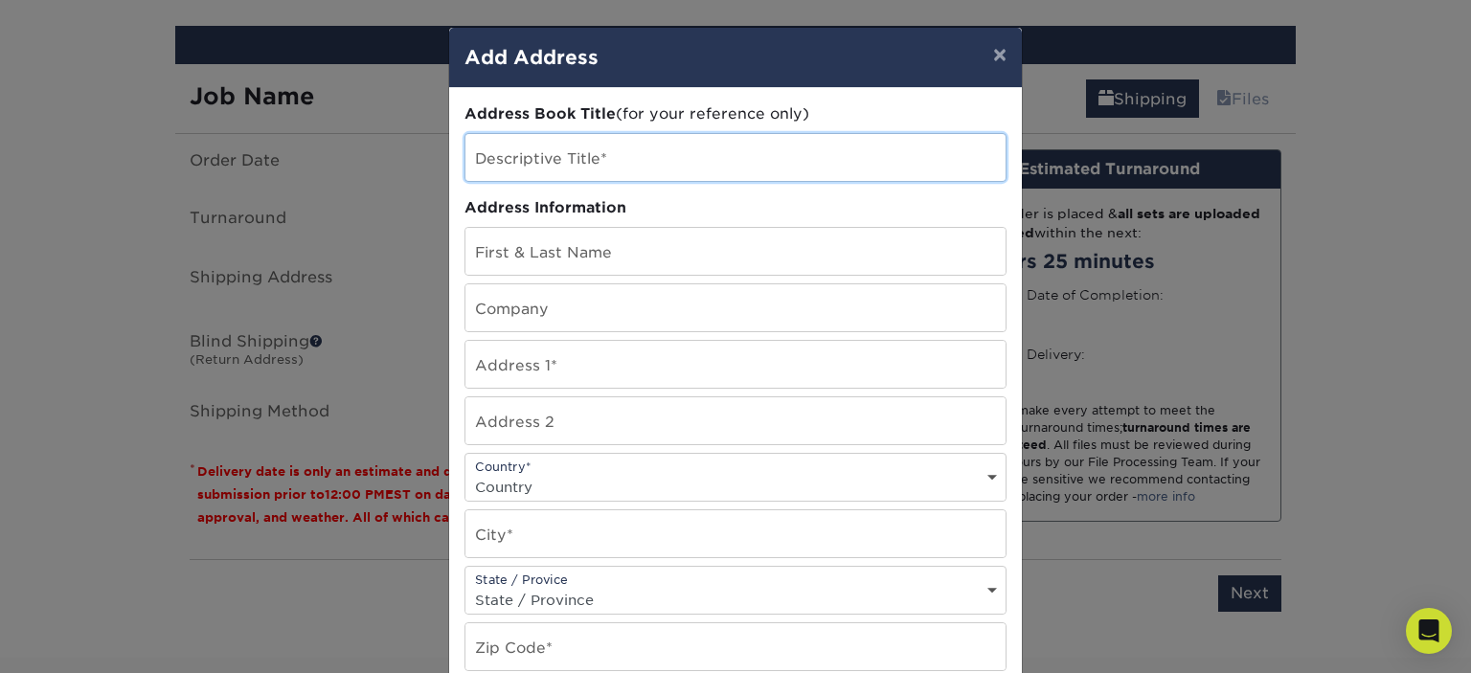
click at [664, 165] on input "text" at bounding box center [735, 157] width 540 height 47
type input "Mr"
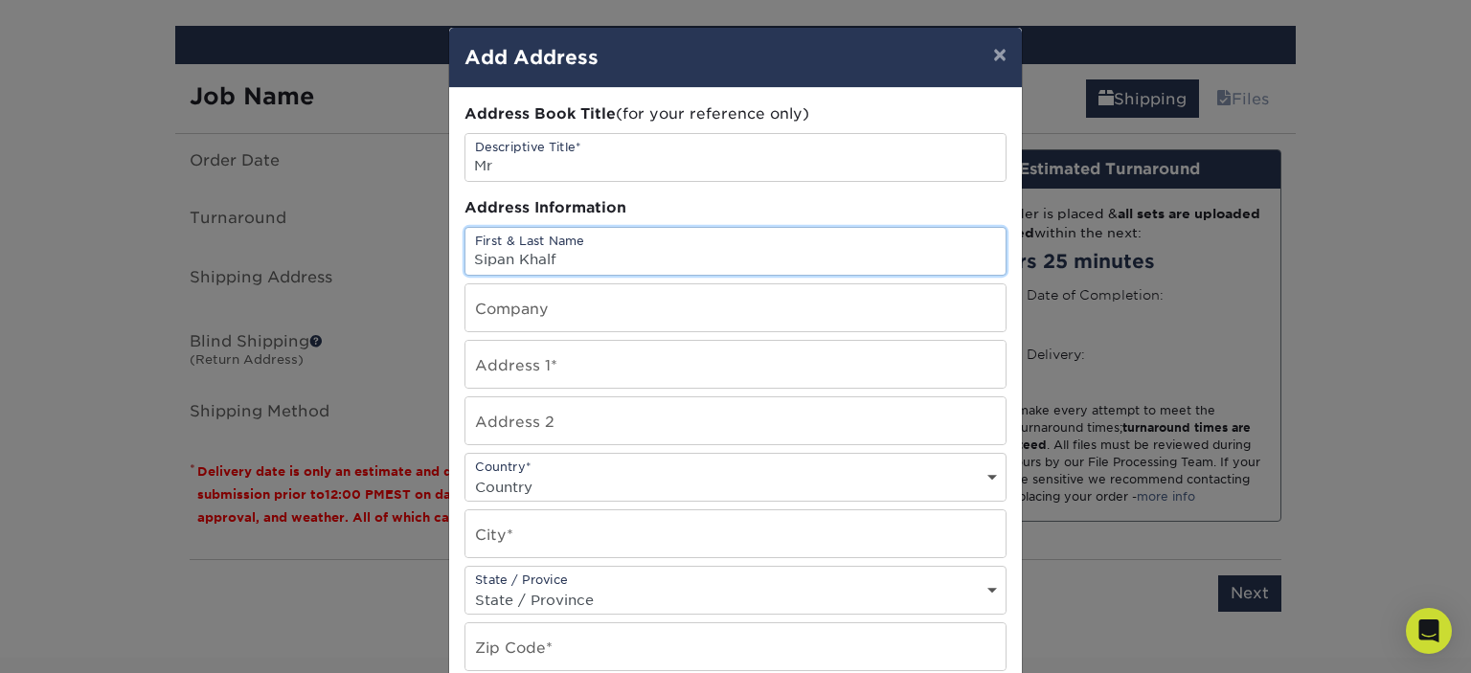
type input "Sipan Khalf"
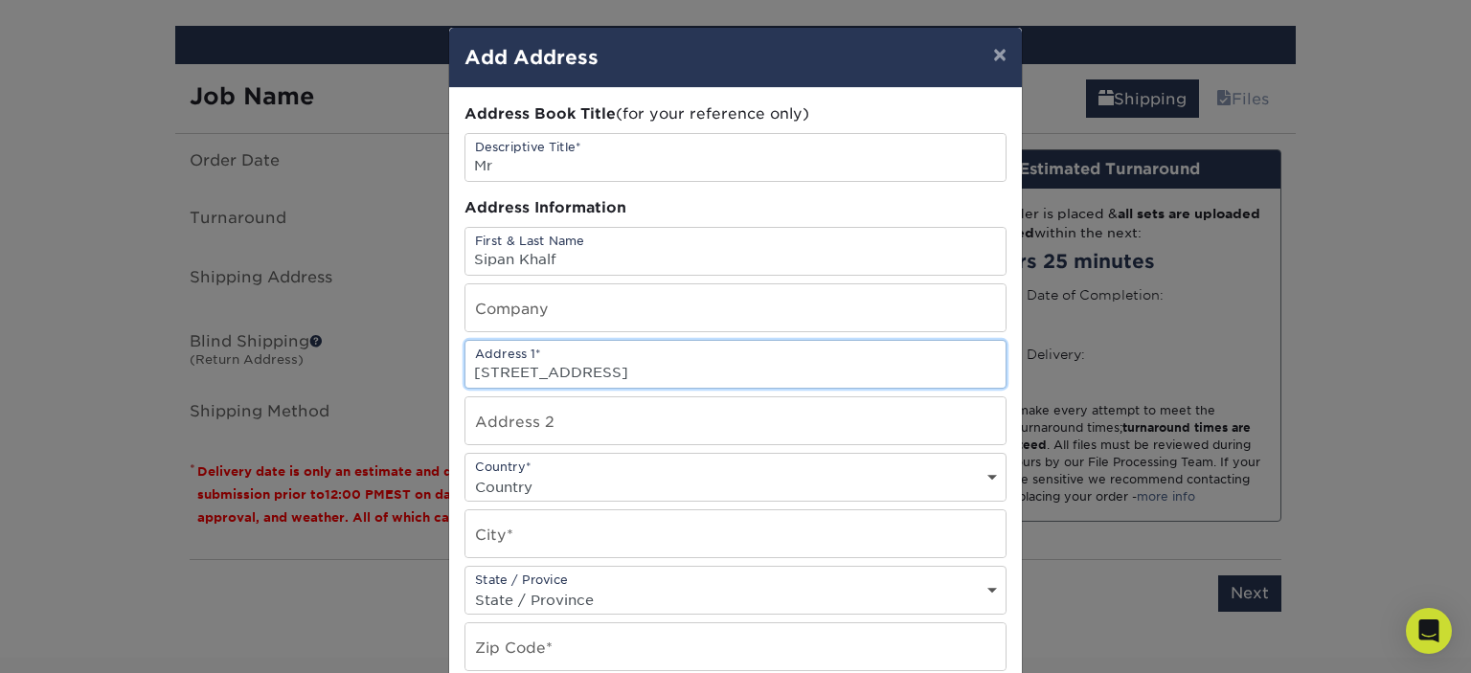
type input "[STREET_ADDRESS]"
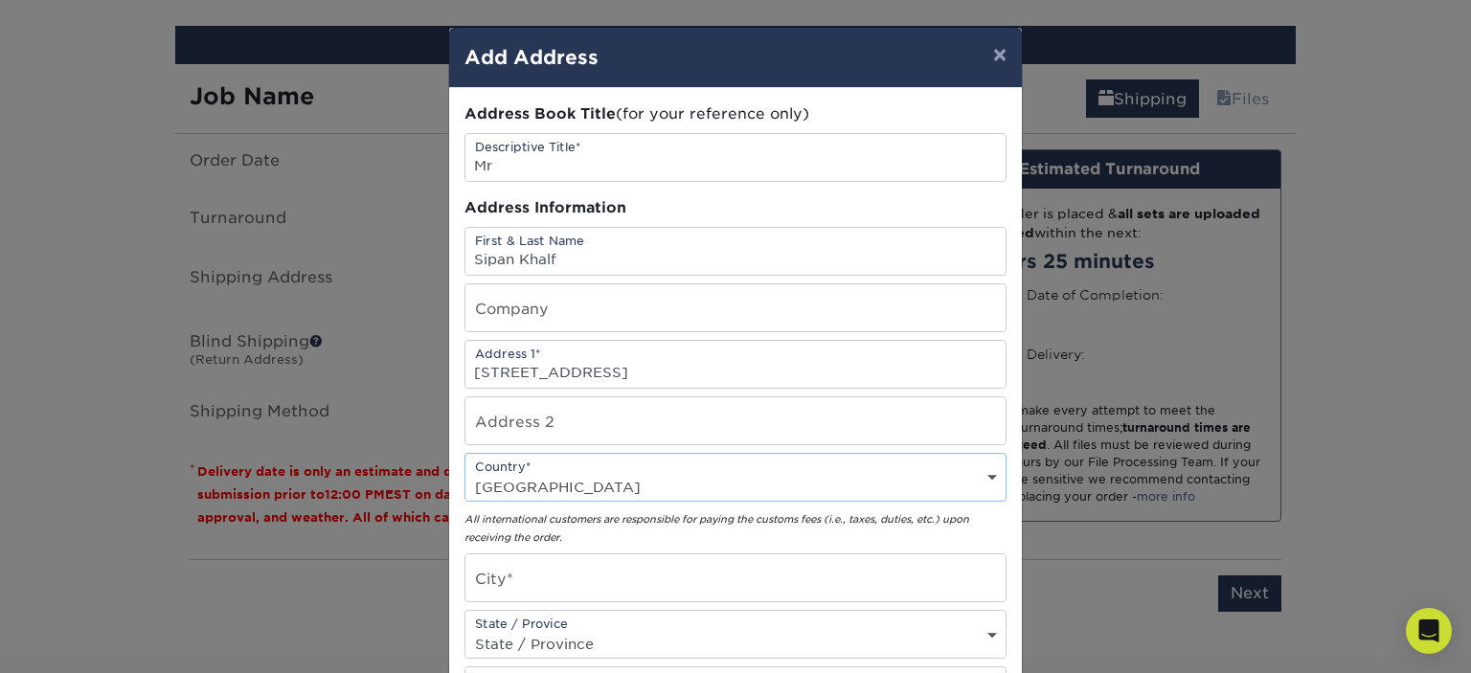
select select "BE"
type input "Bredene"
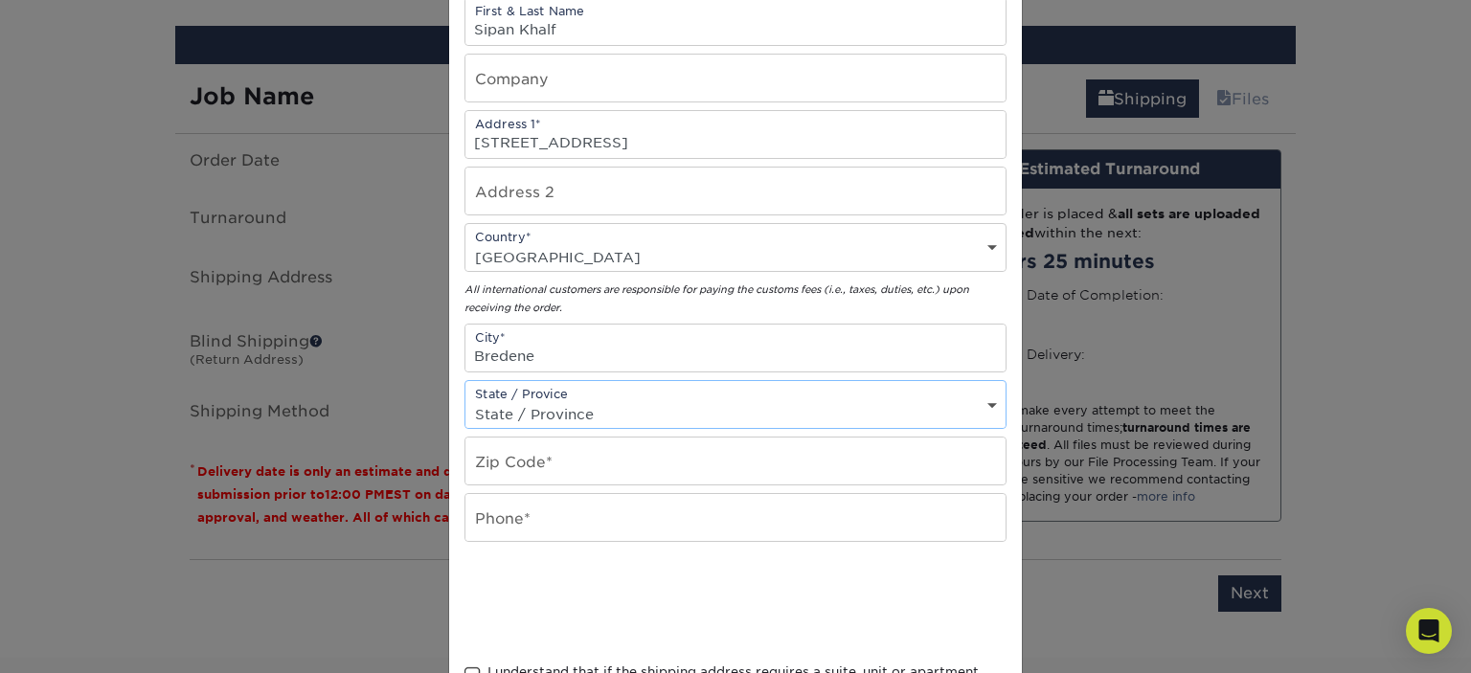
scroll to position [330, 0]
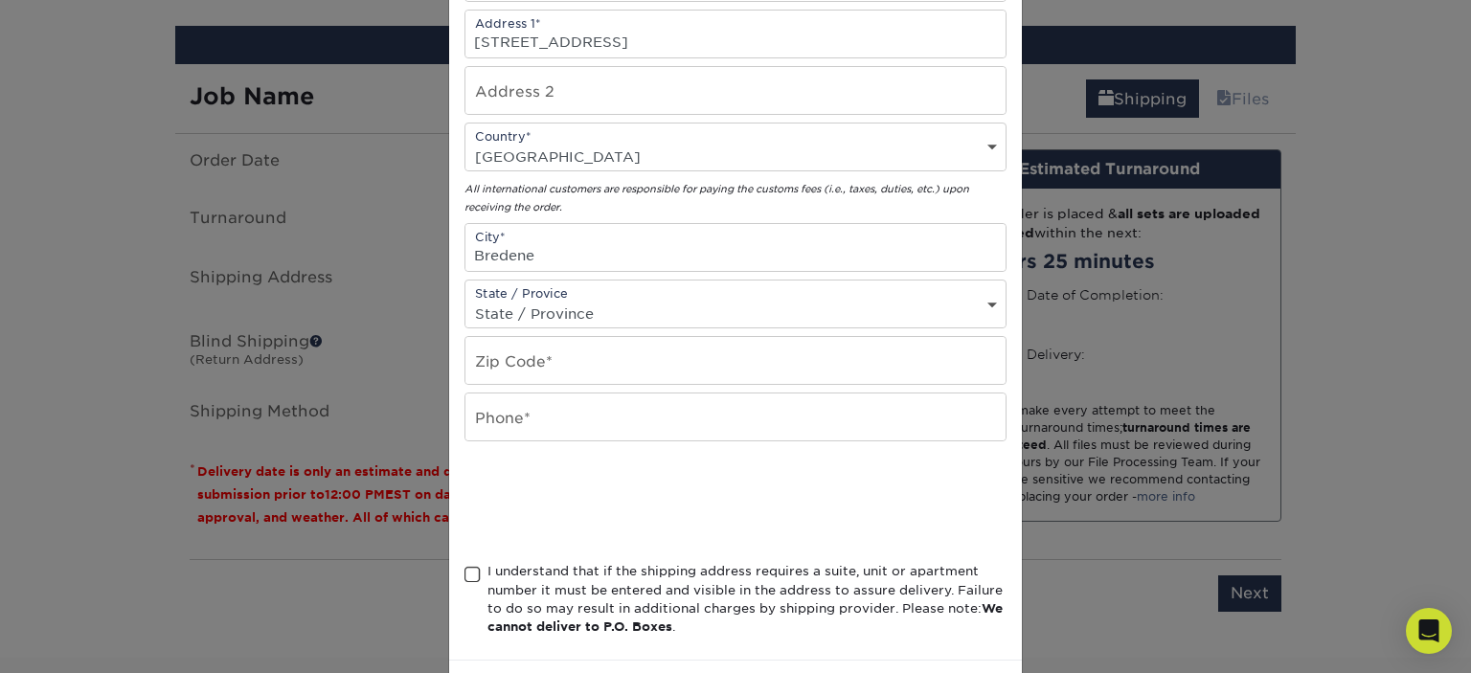
click at [925, 295] on div "State / Provice State / Province [US_STATE] [US_STATE] [US_STATE] [US_STATE] [U…" at bounding box center [735, 304] width 542 height 49
click at [465, 300] on select "State / Province [US_STATE] [US_STATE] [US_STATE] [US_STATE] [US_STATE] [US_STA…" at bounding box center [735, 314] width 540 height 28
click option "State / Province" at bounding box center [0, 0] width 0 height 0
click at [465, 300] on select "State / Province [US_STATE] [US_STATE] [US_STATE] [US_STATE] [US_STATE] [US_STA…" at bounding box center [735, 314] width 540 height 28
click at [617, 291] on div "State / Provice State / Province [US_STATE] [US_STATE] [US_STATE] [US_STATE] [U…" at bounding box center [735, 304] width 542 height 49
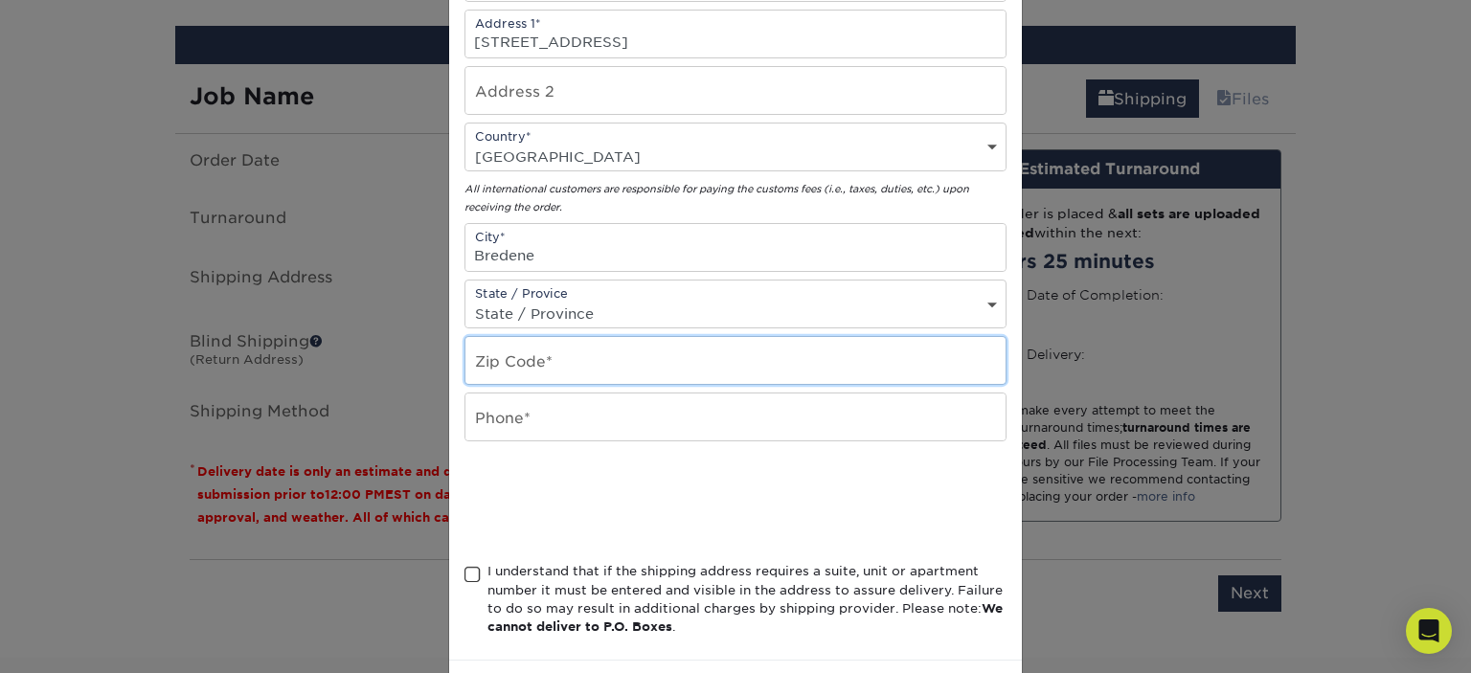
click at [584, 371] on input "text" at bounding box center [735, 360] width 540 height 47
type input "8450"
click at [580, 411] on input "text" at bounding box center [735, 416] width 540 height 47
type input "[PHONE_NUMBER]"
click at [475, 579] on span at bounding box center [472, 575] width 16 height 18
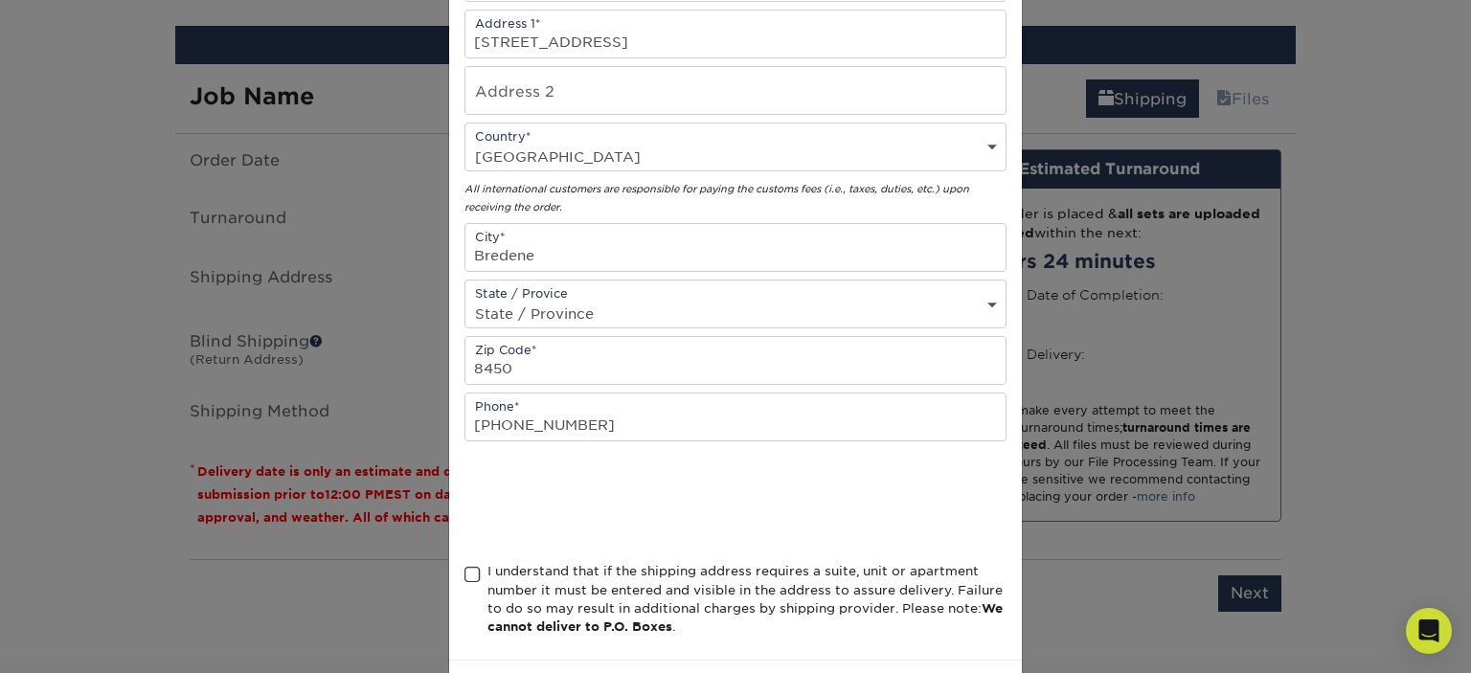
click at [0, 0] on input "I understand that if the shipping address requires a suite, unit or apartment n…" at bounding box center [0, 0] width 0 height 0
click at [465, 300] on select "State / Province [US_STATE] [US_STATE] [US_STATE] [US_STATE] [US_STATE] [US_STA…" at bounding box center [735, 314] width 540 height 28
click option "State / Province" at bounding box center [0, 0] width 0 height 0
click at [465, 300] on select "State / Province [US_STATE] [US_STATE] [US_STATE] [US_STATE] [US_STATE] [US_STA…" at bounding box center [735, 314] width 540 height 28
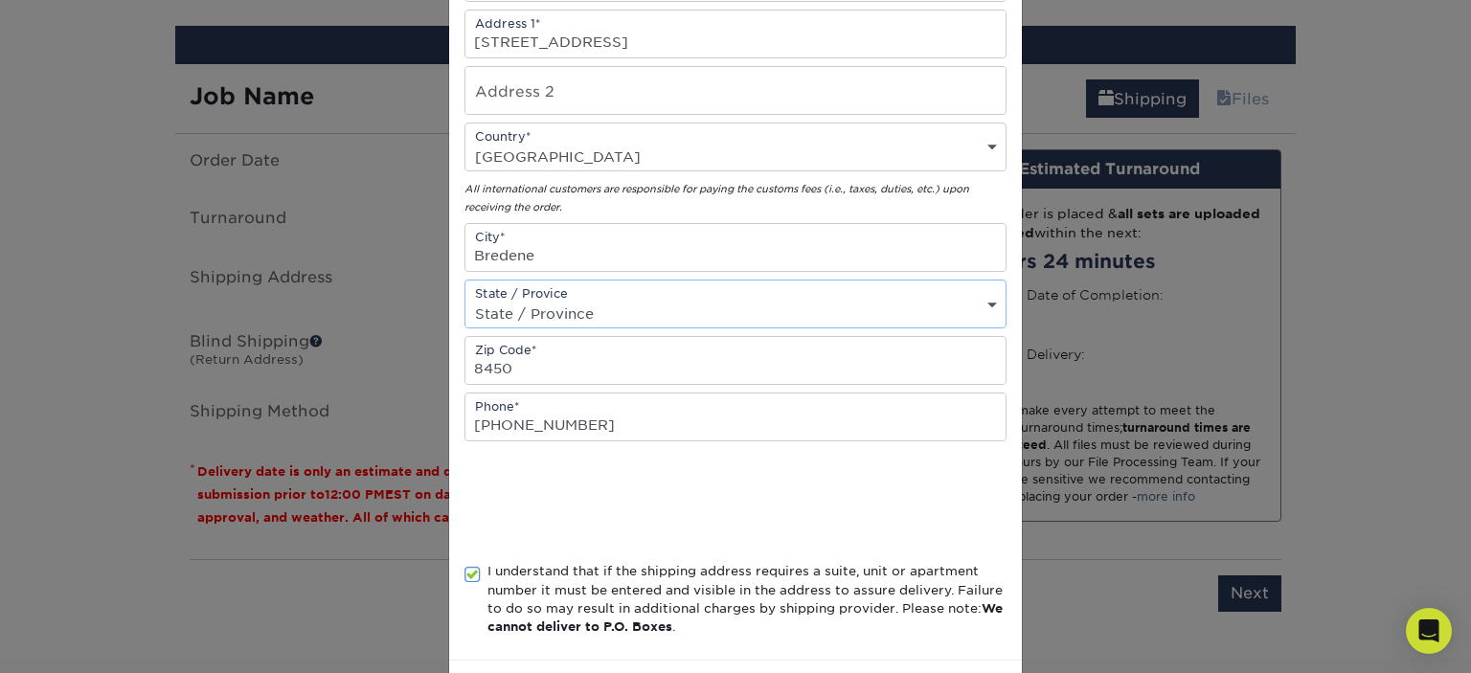
click at [581, 310] on select "State / Province [US_STATE] [US_STATE] [US_STATE] [US_STATE] [US_STATE] [US_STA…" at bounding box center [735, 314] width 540 height 28
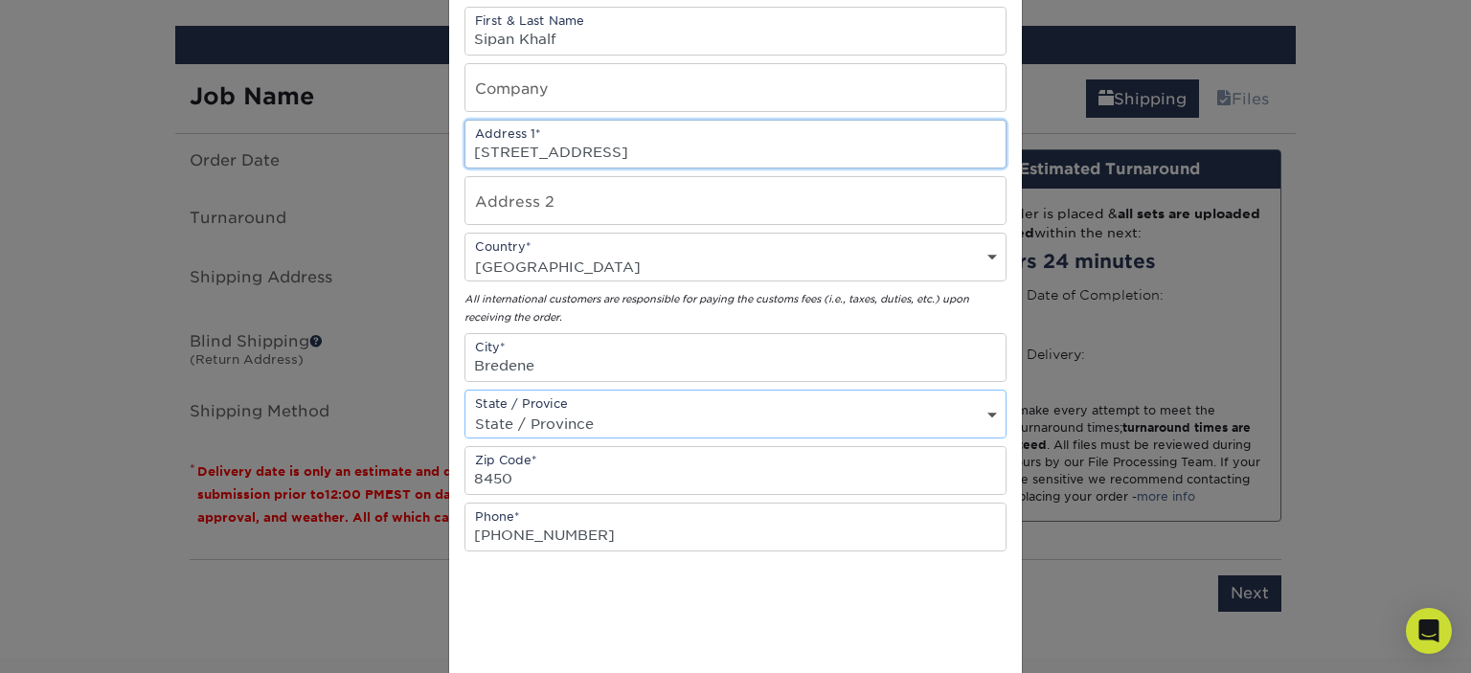
click at [645, 139] on input "[STREET_ADDRESS]" at bounding box center [735, 144] width 540 height 47
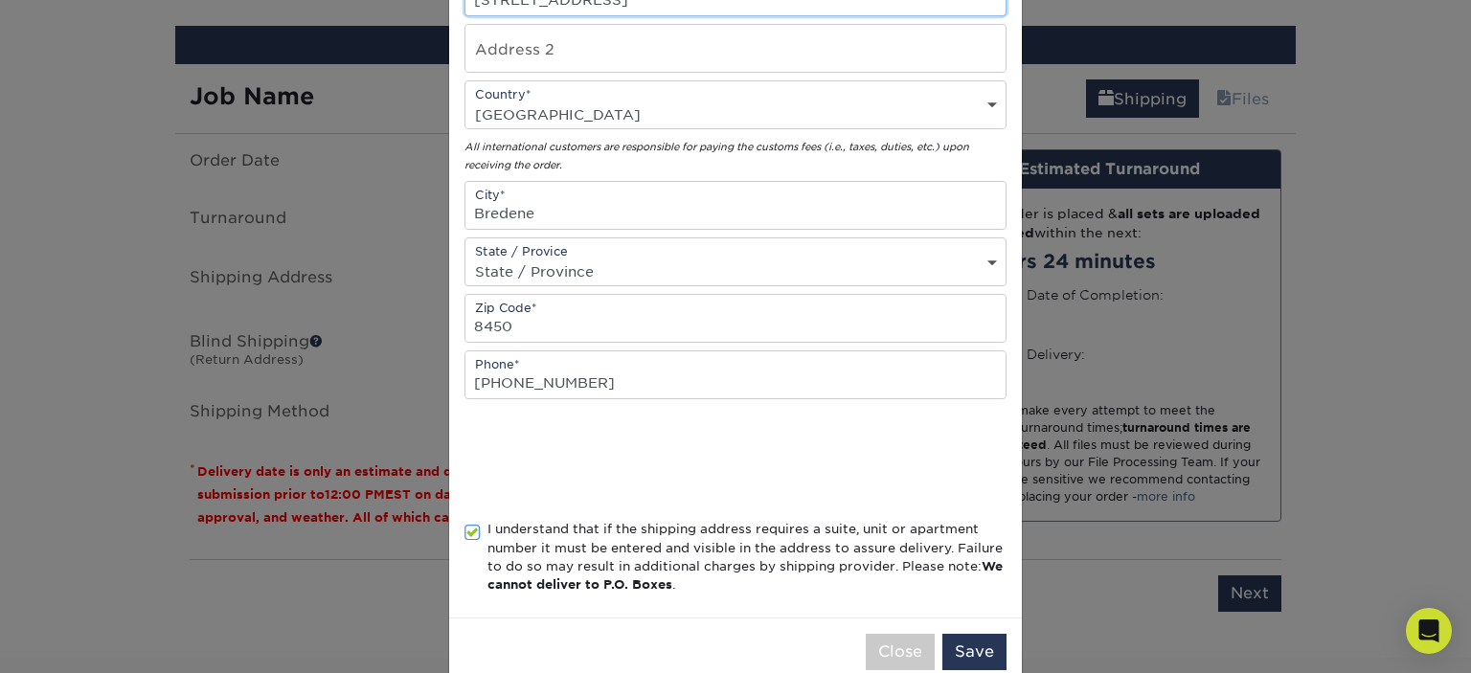
scroll to position [414, 0]
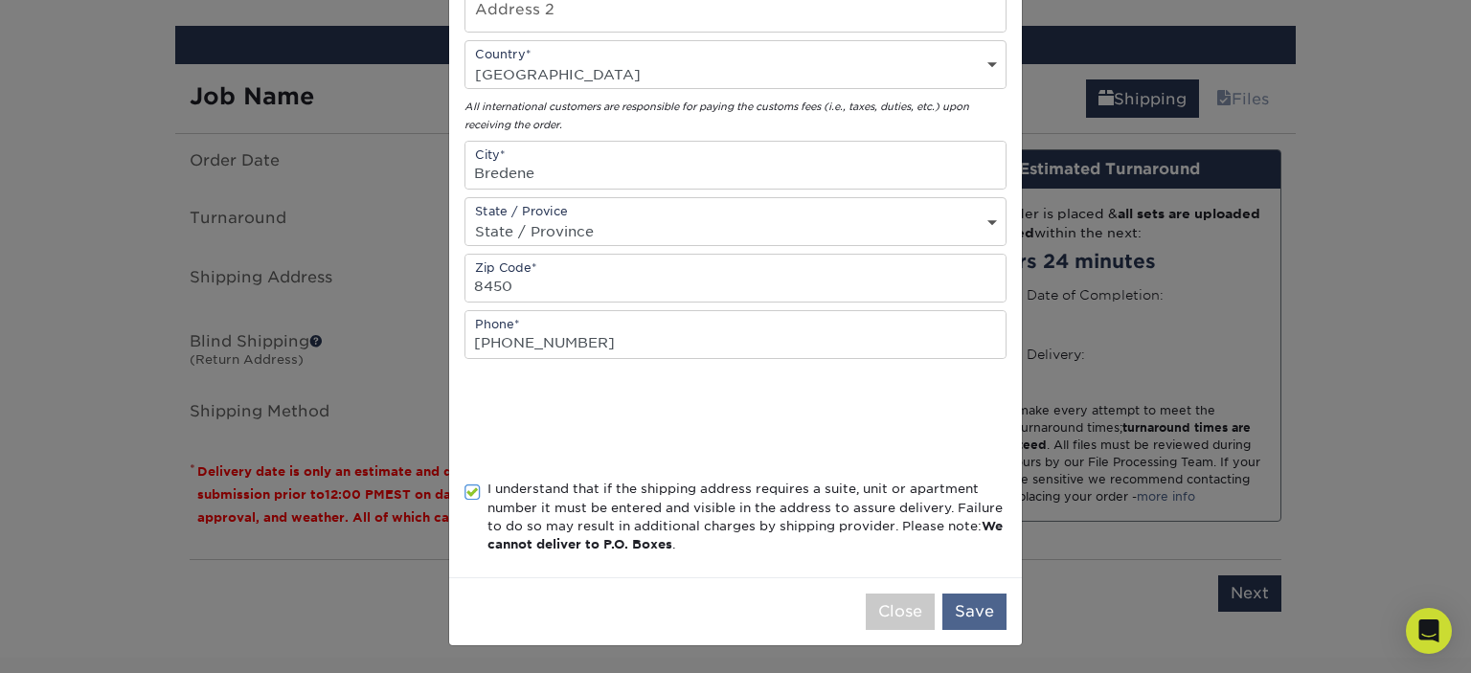
type input "[STREET_ADDRESS]"
click at [967, 618] on button "Save" at bounding box center [974, 612] width 64 height 36
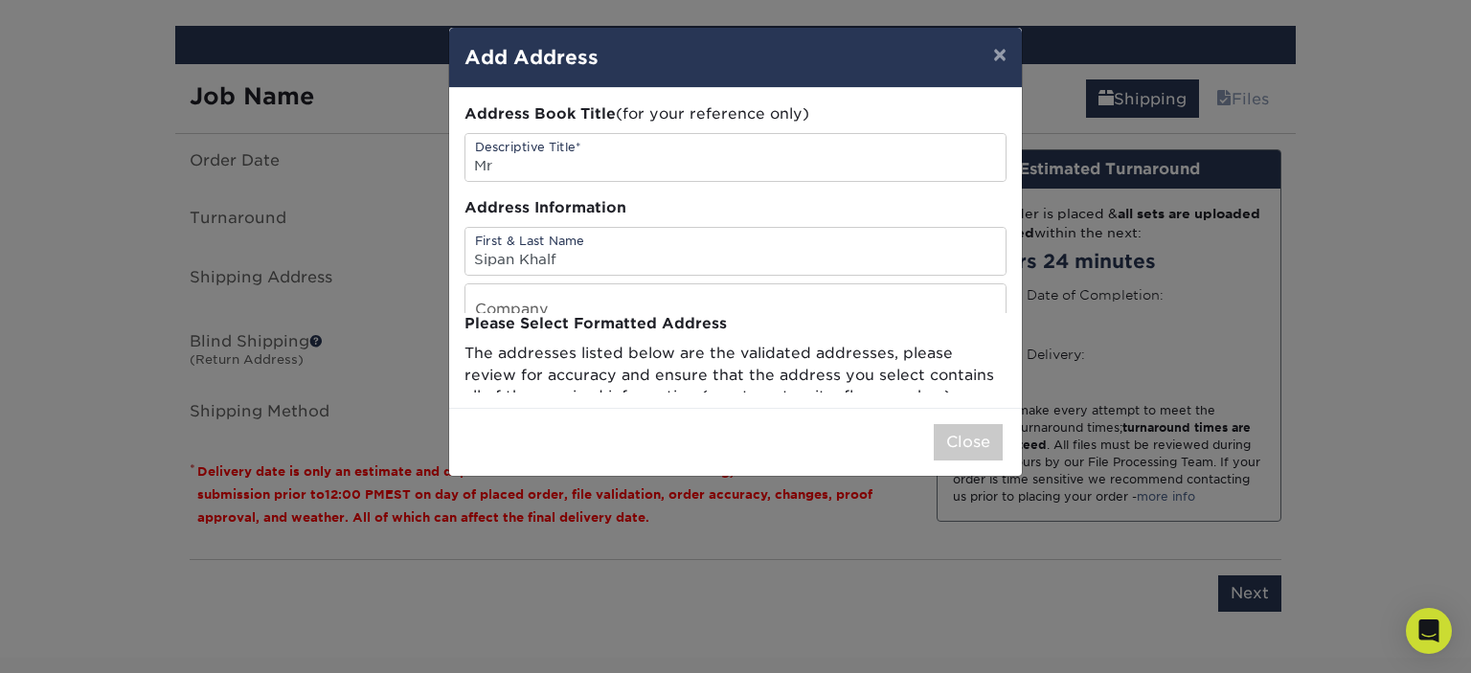
scroll to position [0, 0]
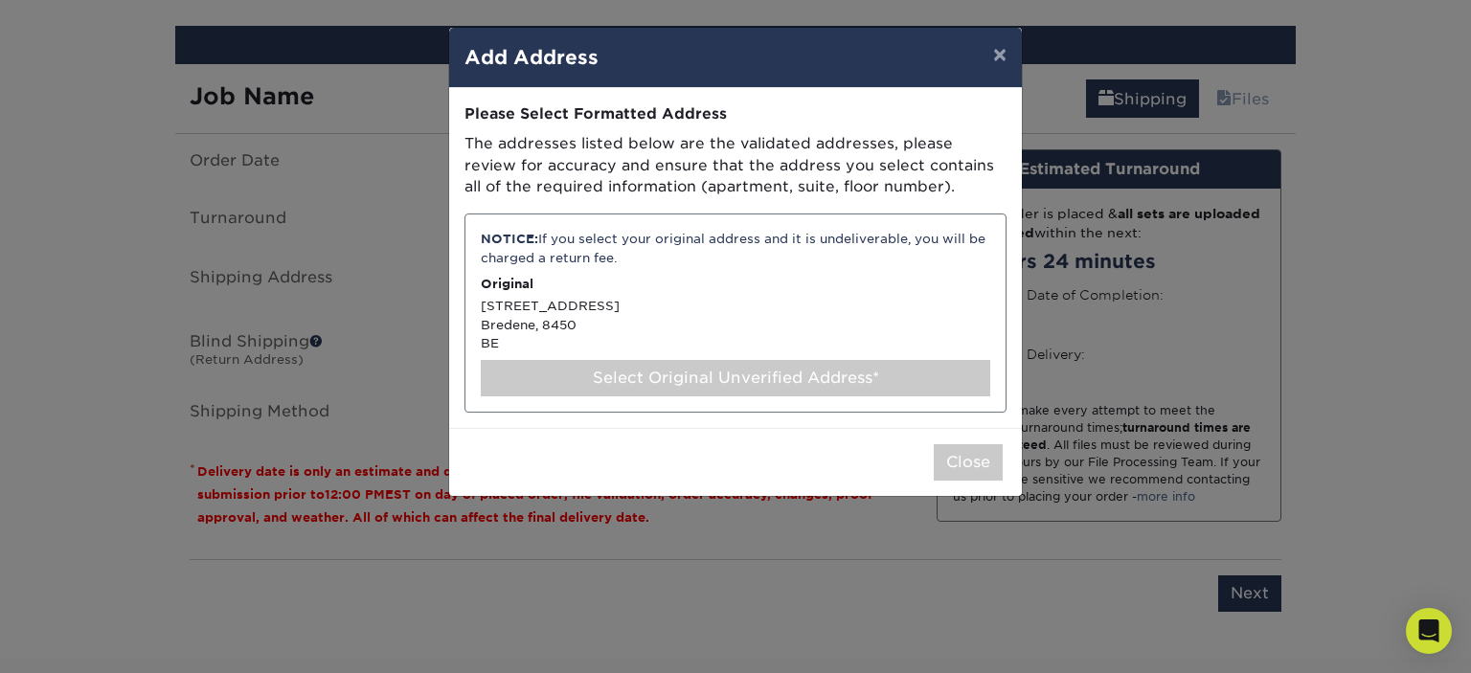
click at [626, 310] on div "NOTICE: If you select your original address and it is undeliverable, you will b…" at bounding box center [735, 313] width 542 height 199
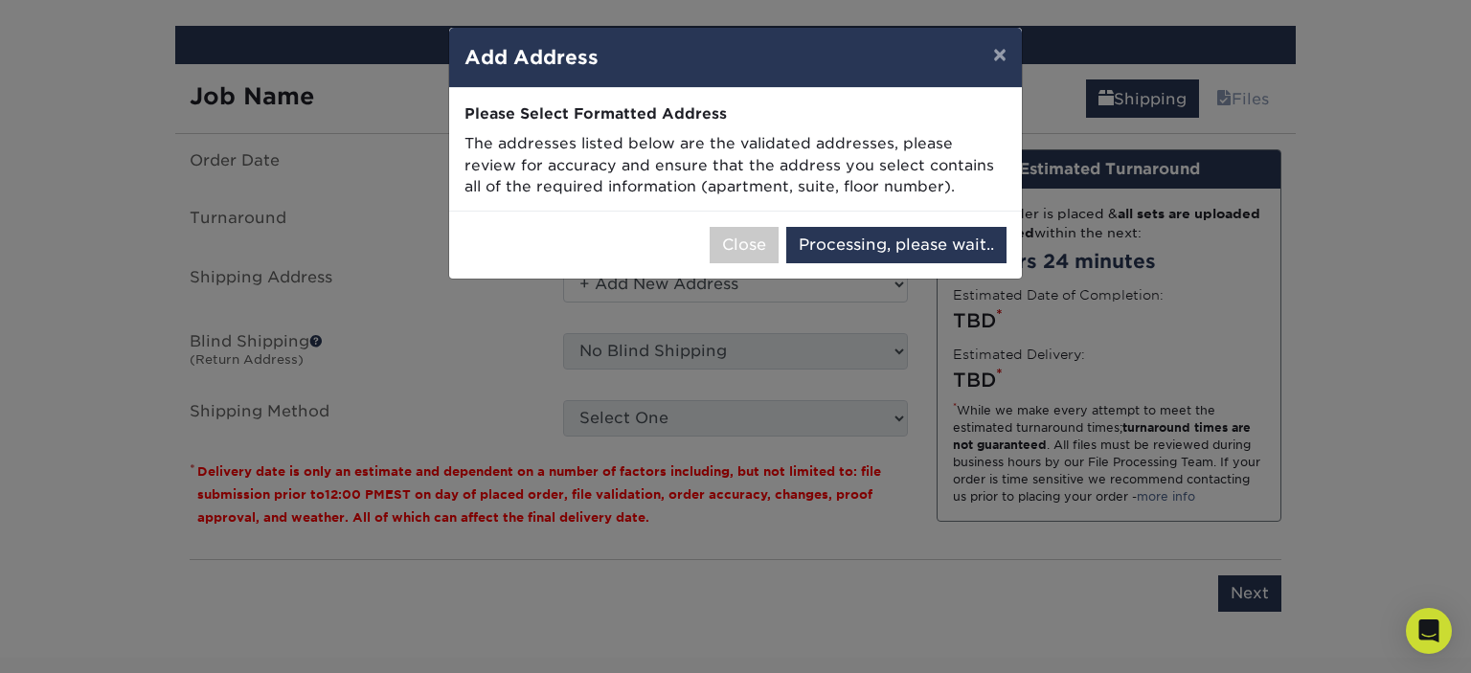
select select "285695"
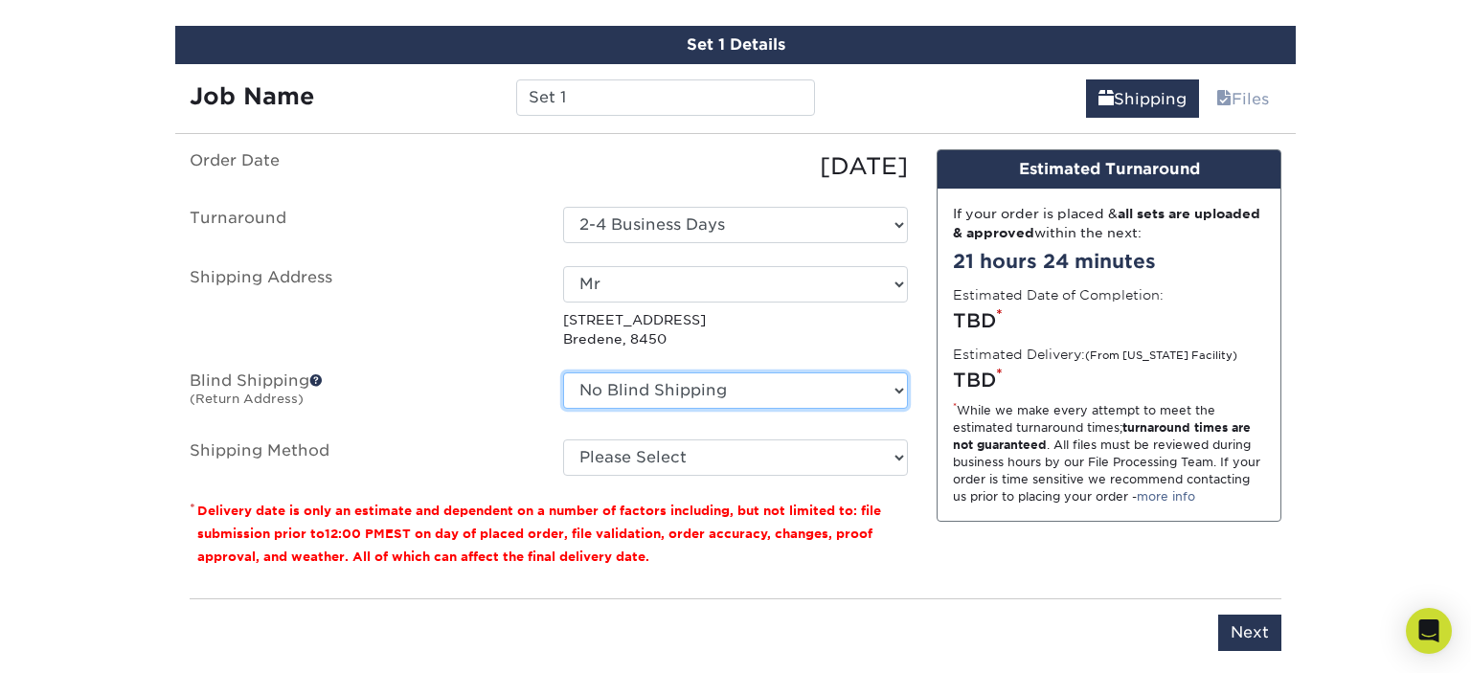
click at [563, 372] on select "No Blind Shipping + Add New Address" at bounding box center [735, 390] width 345 height 36
click at [538, 404] on label "Blind Shipping (Return Address)" at bounding box center [361, 394] width 373 height 44
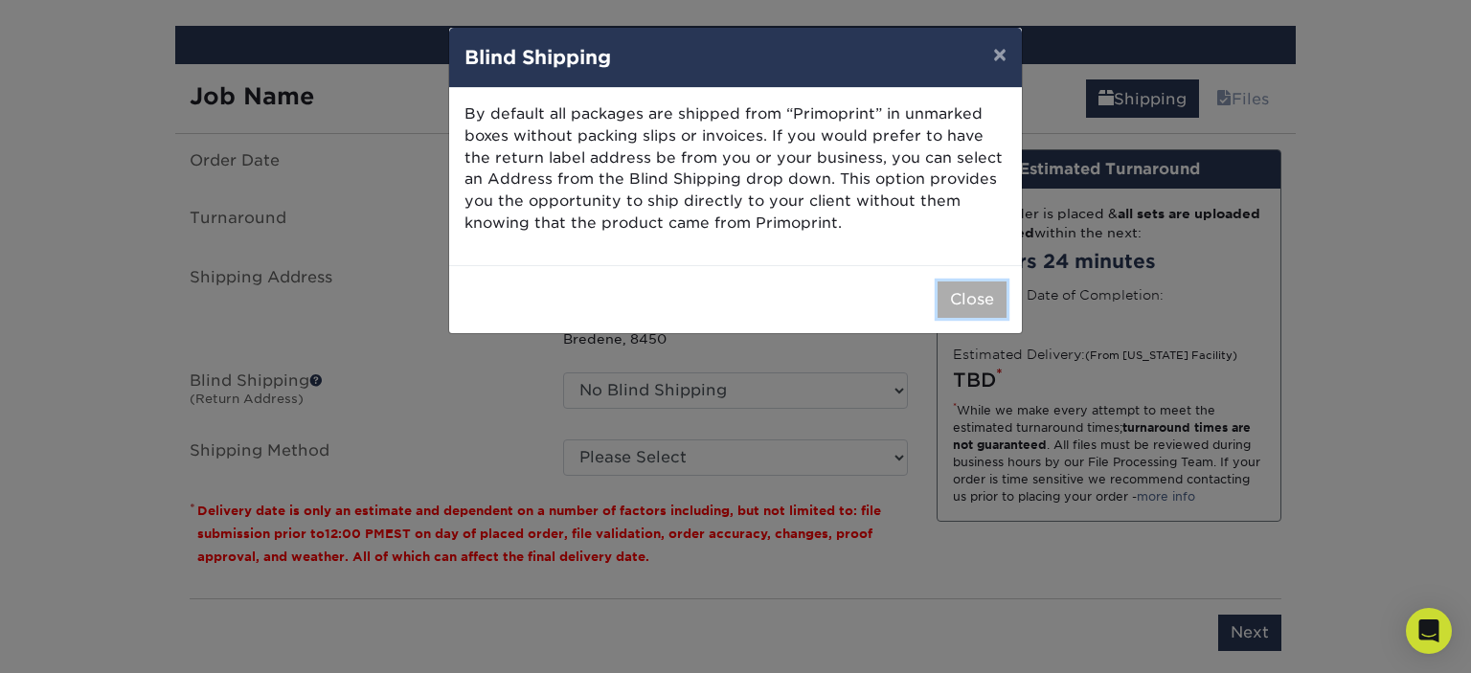
click at [965, 306] on button "Close" at bounding box center [971, 299] width 69 height 36
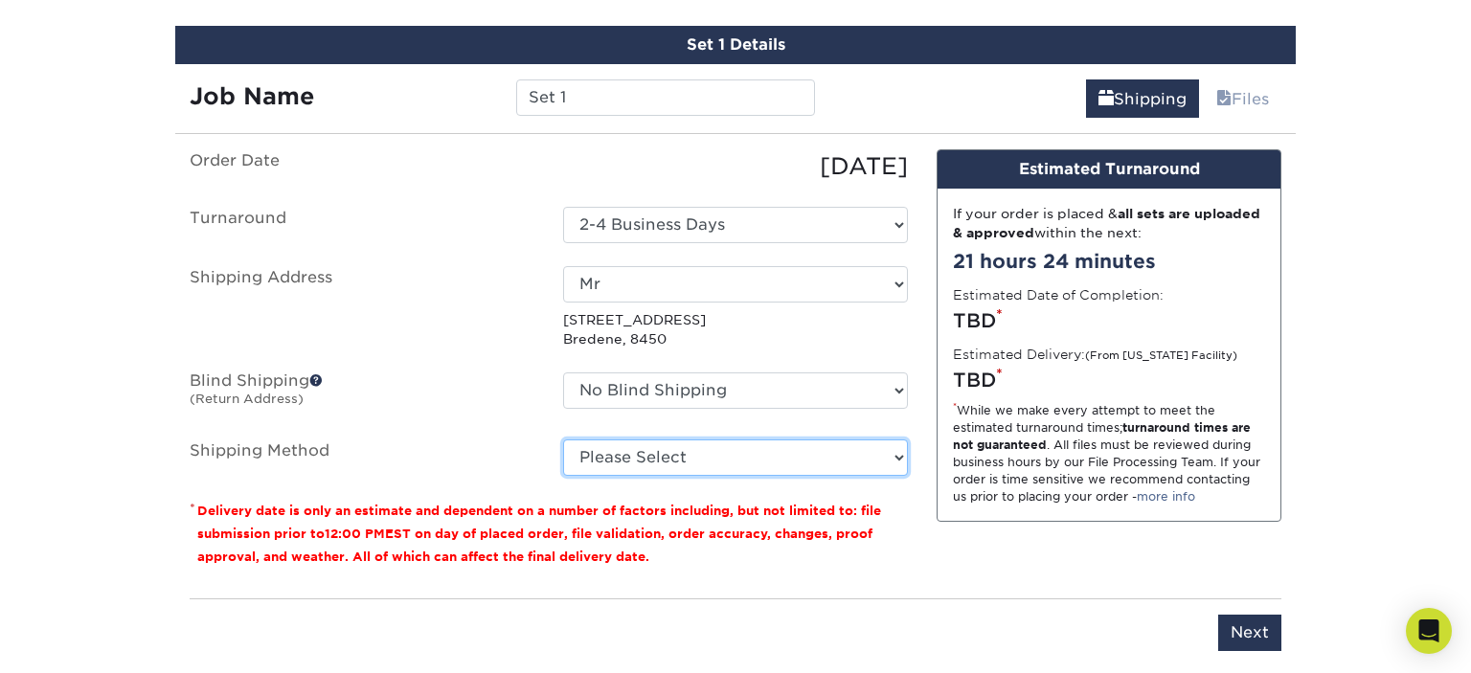
click at [563, 439] on select "Please Select Saver (+$79.96) Worldwide Express (+$81.37) Worldwide Expedited (…" at bounding box center [735, 457] width 345 height 36
select select "65"
click option "Saver (+$79.96)" at bounding box center [0, 0] width 0 height 0
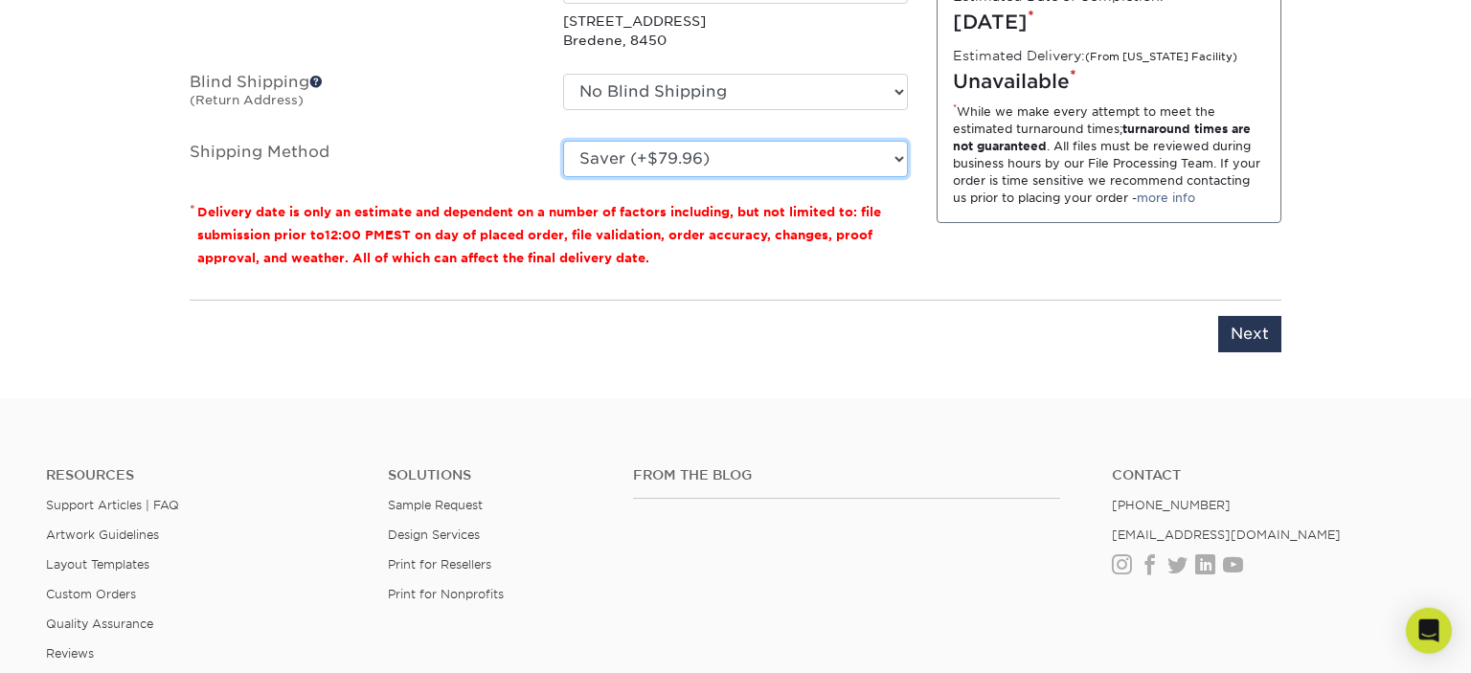
scroll to position [1314, 0]
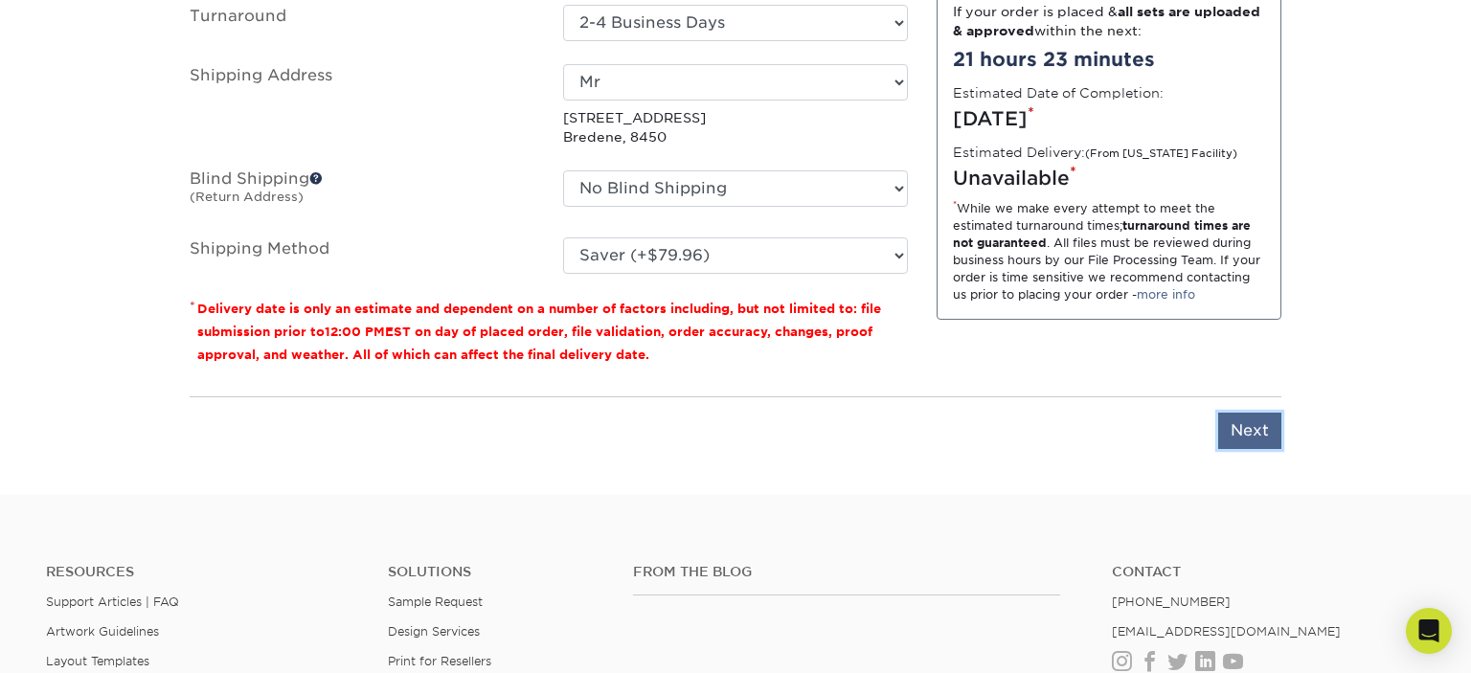
click at [1224, 419] on input "Next" at bounding box center [1249, 431] width 63 height 36
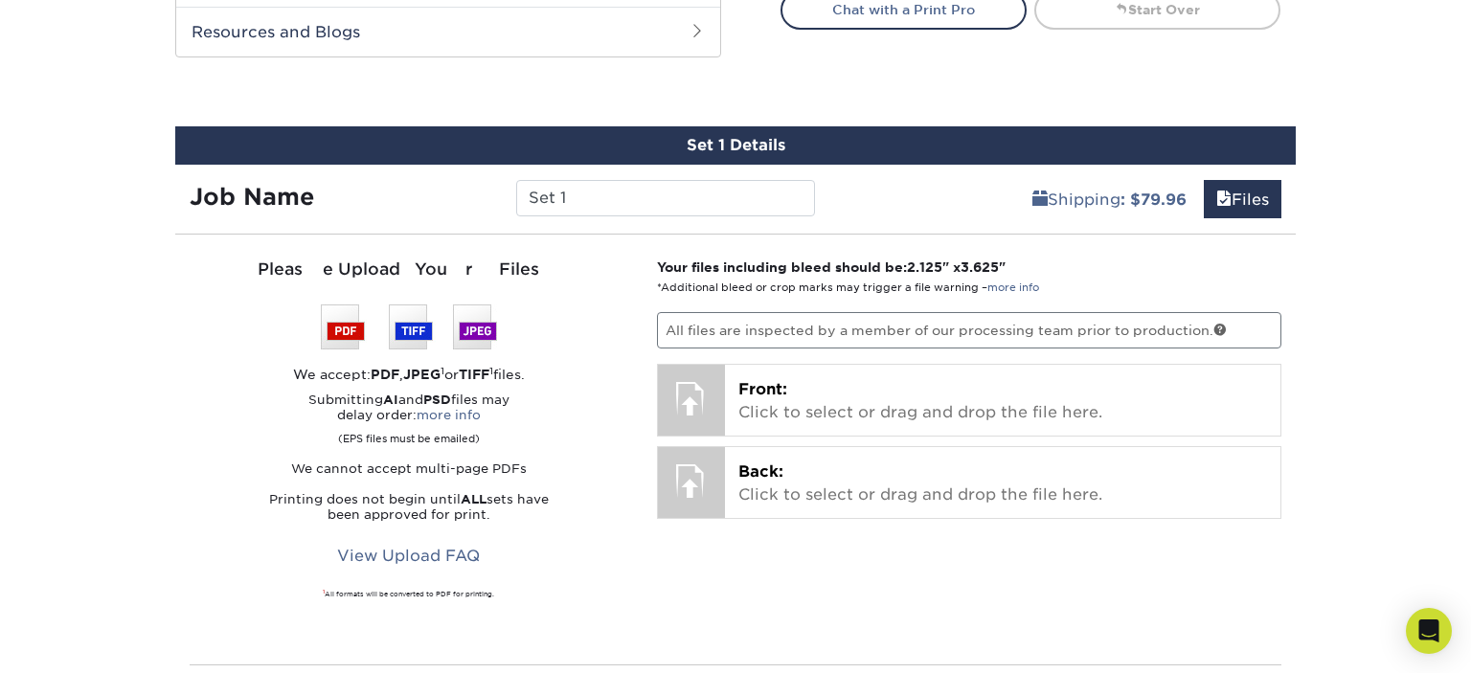
scroll to position [708, 0]
